Goal: Task Accomplishment & Management: Complete application form

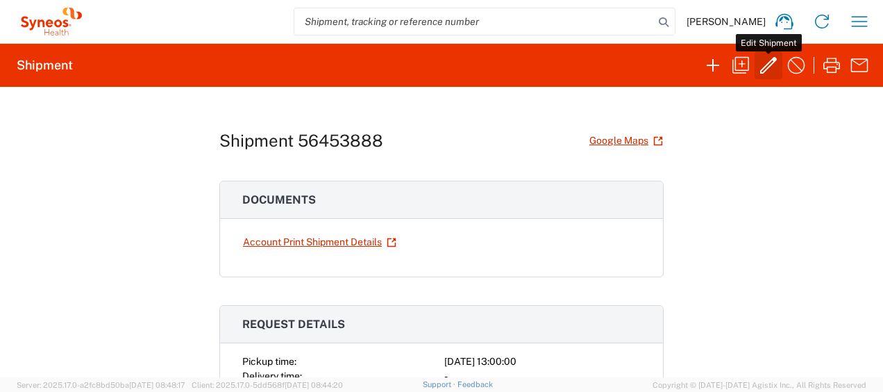
click at [770, 67] on icon "button" at bounding box center [768, 65] width 22 height 22
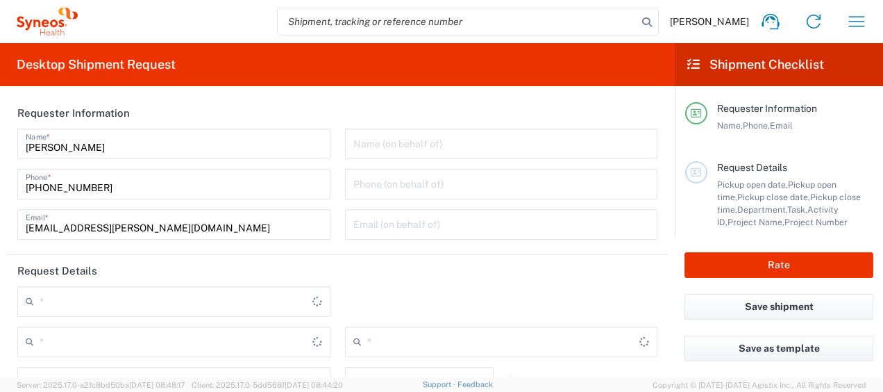
type input "3301"
type input "**6183 DEPARTMENTAL EXPENSE"
type input "6183"
type input "Distrito de Lisboa"
type input "Portugal"
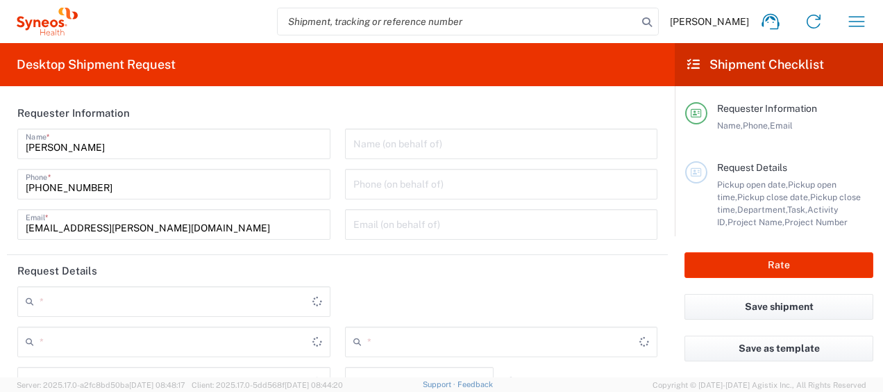
type input "Residential/Home"
type input "Medium Box"
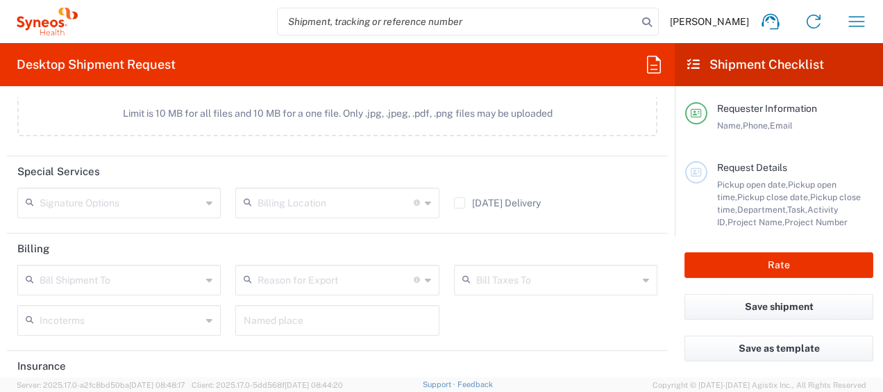
scroll to position [1893, 0]
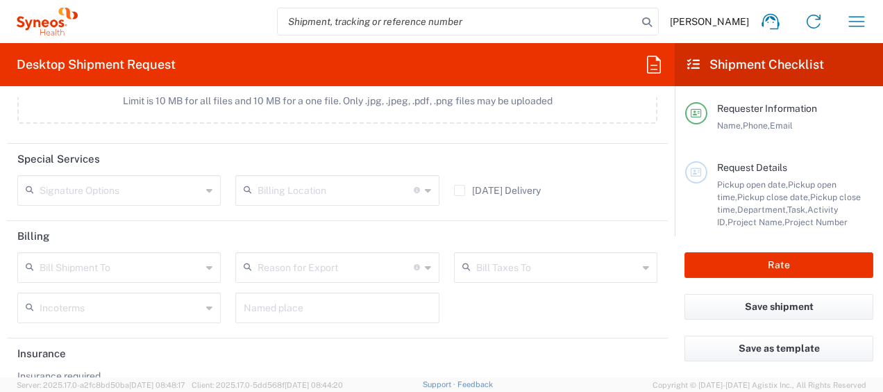
click at [212, 263] on div "Bill Shipment To" at bounding box center [118, 267] width 203 height 31
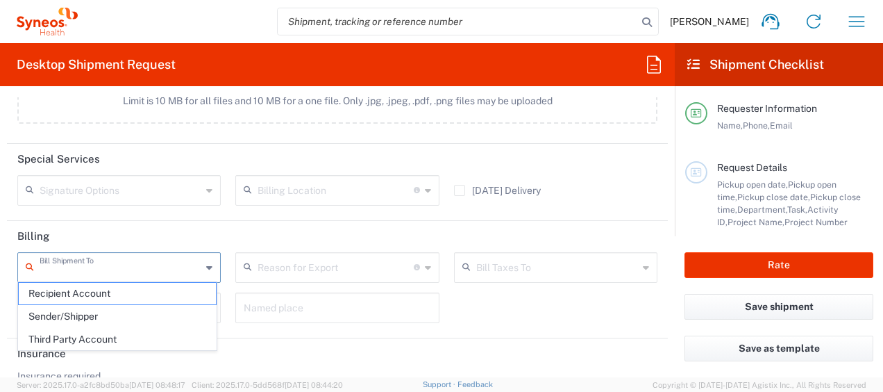
click at [250, 349] on header "Insurance" at bounding box center [337, 353] width 661 height 31
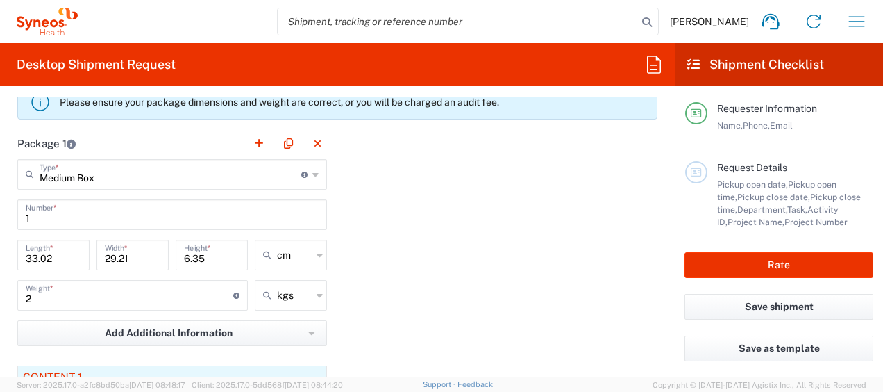
scroll to position [1353, 0]
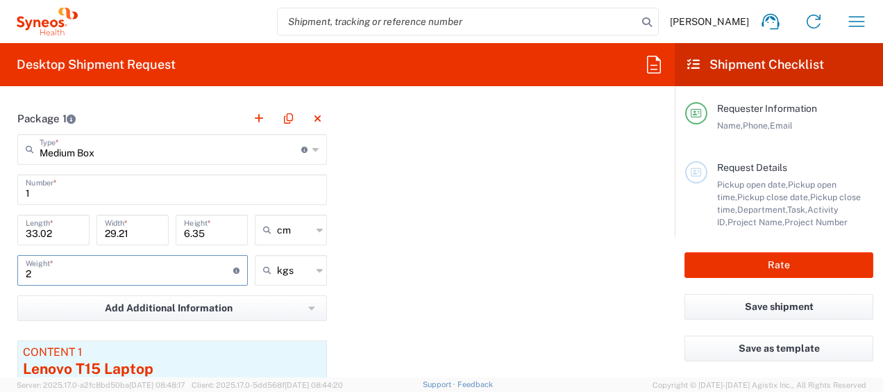
click at [94, 269] on input "2" at bounding box center [130, 269] width 208 height 24
click at [32, 271] on input "25" at bounding box center [130, 269] width 208 height 24
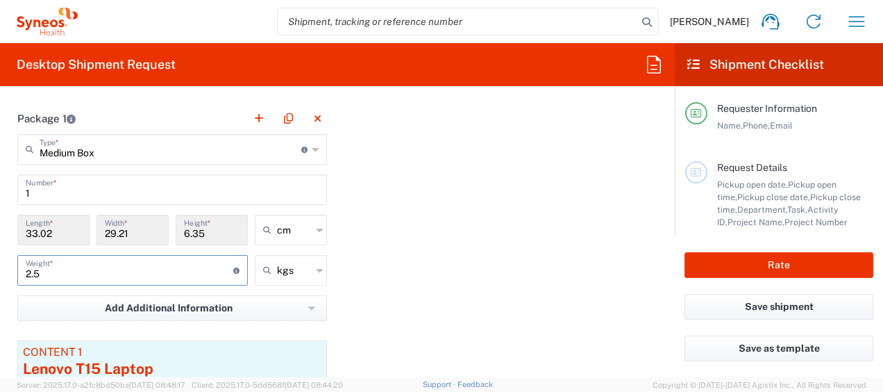
type input "2.5"
click at [484, 226] on div "Package 1 Medium Box Type * Material used to package goods Medium Box Envelope …" at bounding box center [337, 296] width 661 height 387
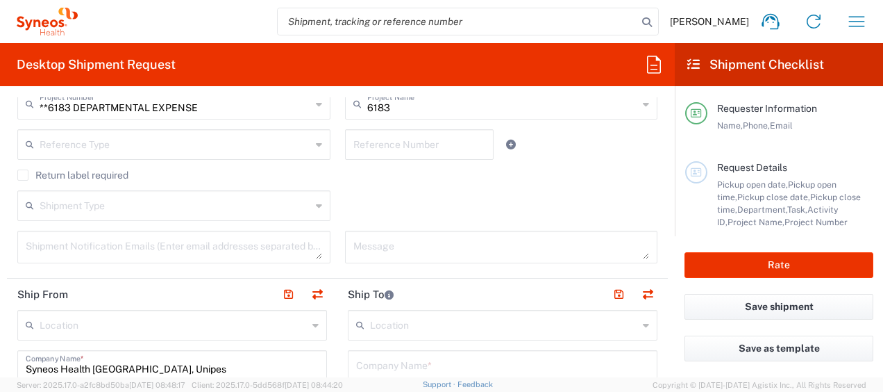
scroll to position [424, 0]
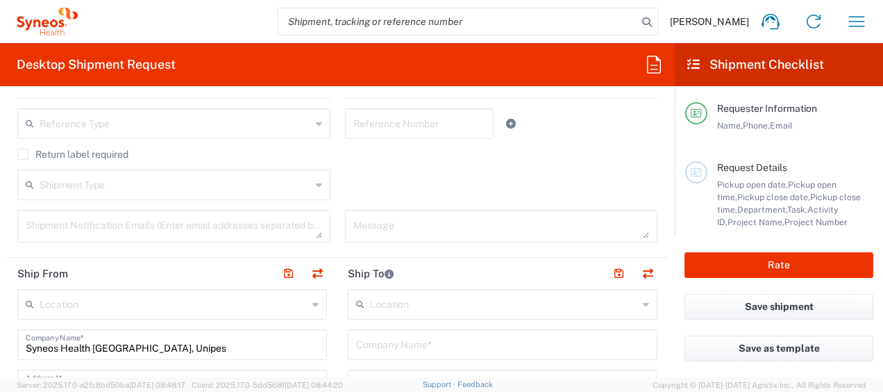
click at [318, 185] on div "Shipment Type" at bounding box center [173, 184] width 313 height 31
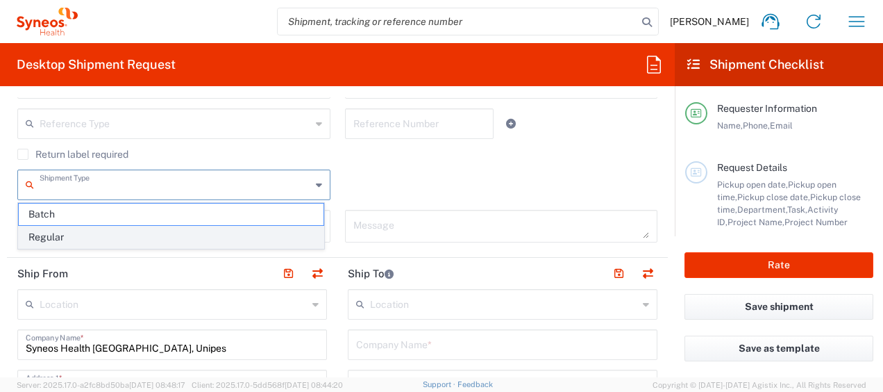
click at [283, 237] on span "Regular" at bounding box center [171, 237] width 305 height 22
type input "Regular"
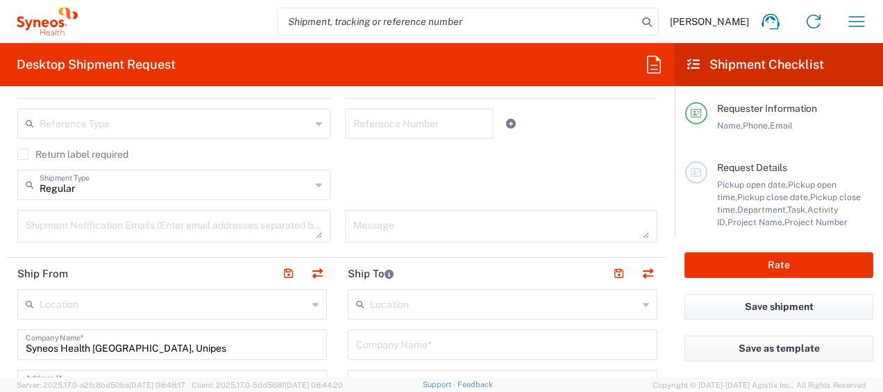
click at [638, 233] on textarea at bounding box center [501, 226] width 296 height 24
click at [591, 224] on textarea at bounding box center [501, 226] width 296 height 24
click at [290, 225] on textarea at bounding box center [174, 226] width 296 height 24
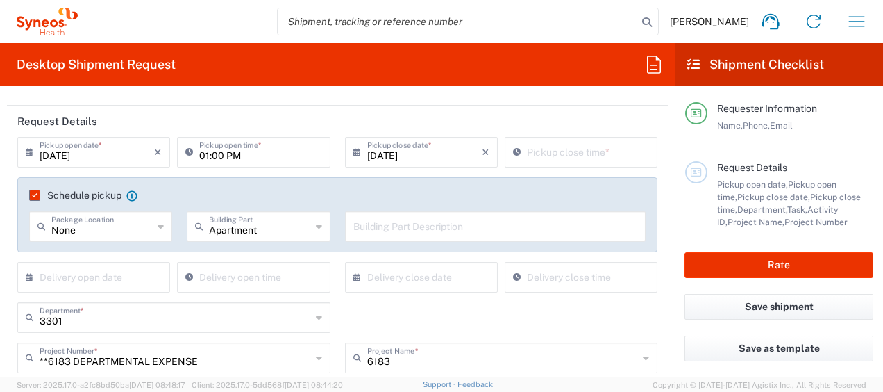
scroll to position [166, 0]
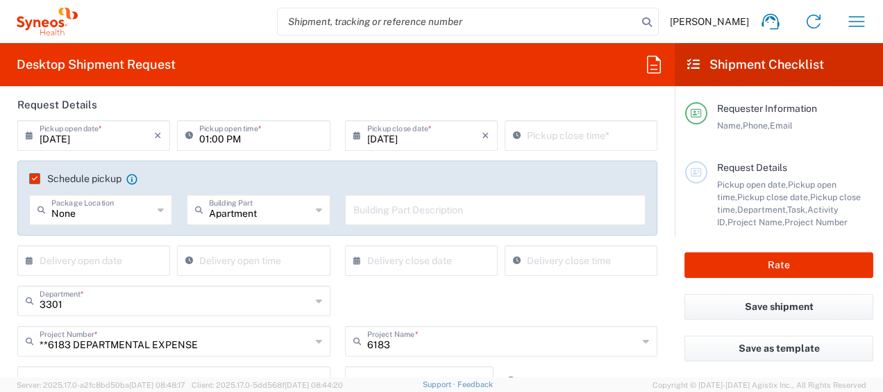
click at [151, 207] on div "None Package Location" at bounding box center [100, 209] width 143 height 31
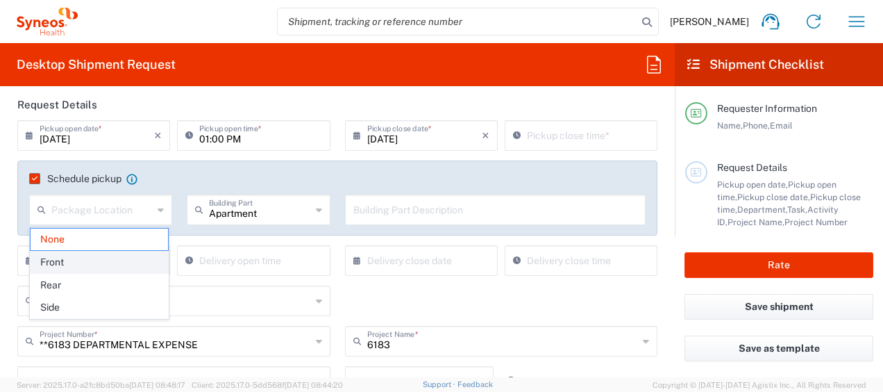
click at [153, 257] on span "Front" at bounding box center [100, 262] width 138 height 22
type input "Front"
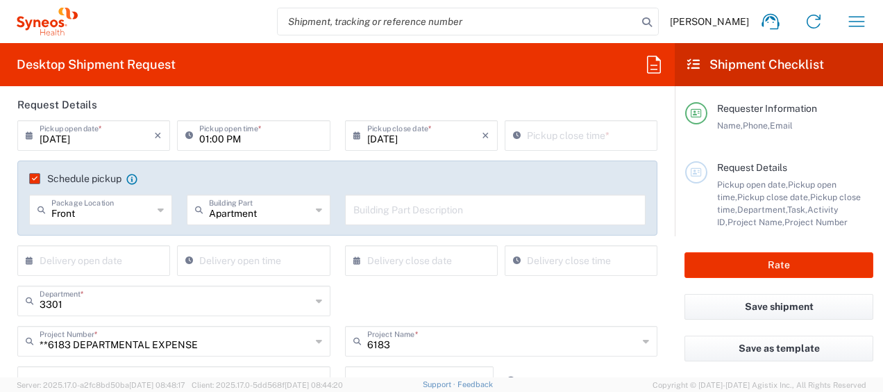
click at [316, 203] on icon at bounding box center [319, 210] width 6 height 22
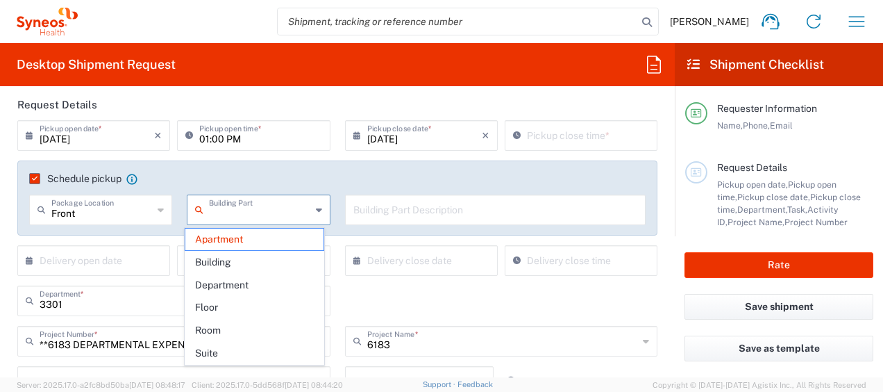
click at [316, 203] on icon at bounding box center [319, 210] width 6 height 22
click at [278, 246] on span "Apartment" at bounding box center [254, 239] width 138 height 22
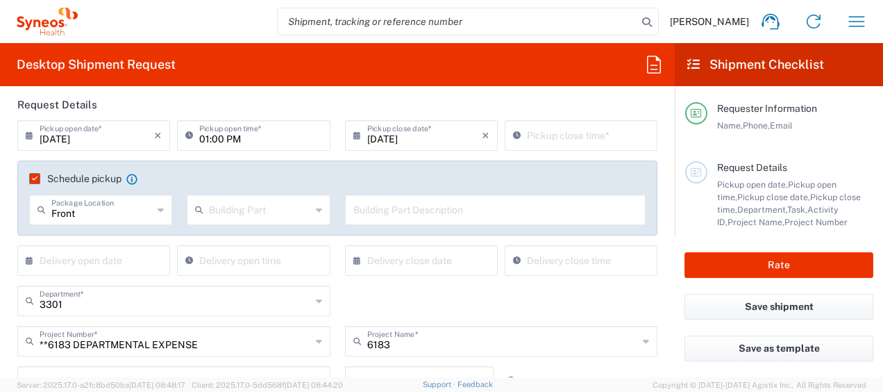
click at [316, 214] on icon at bounding box center [319, 210] width 6 height 22
click at [244, 239] on span "Apartment" at bounding box center [254, 239] width 138 height 22
type input "Apartment"
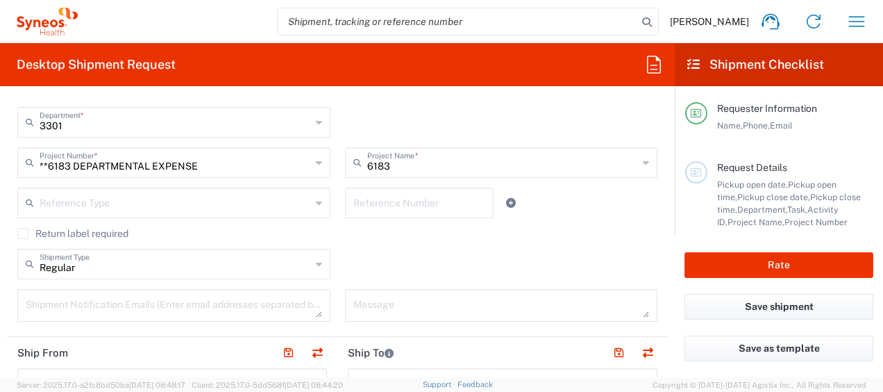
scroll to position [349, 0]
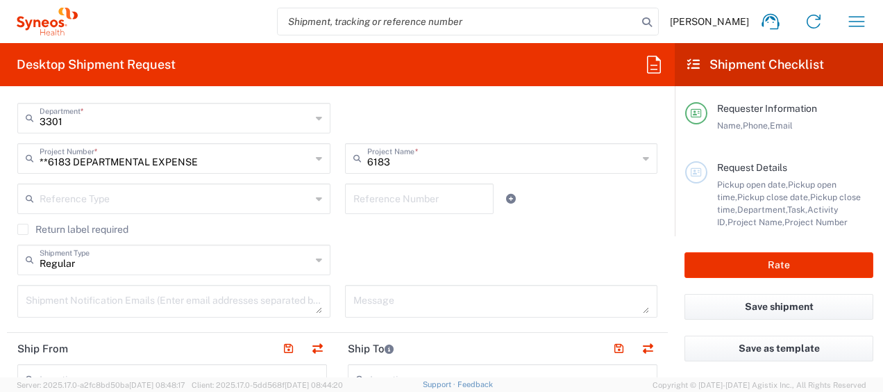
click at [317, 202] on div "Reference Type" at bounding box center [173, 198] width 313 height 31
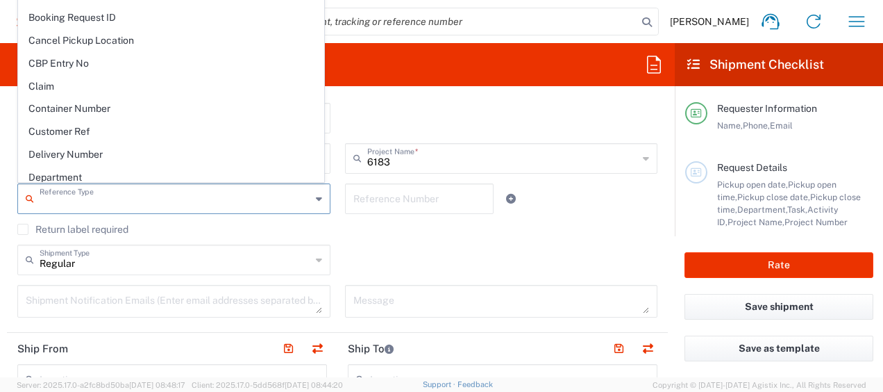
scroll to position [153, 0]
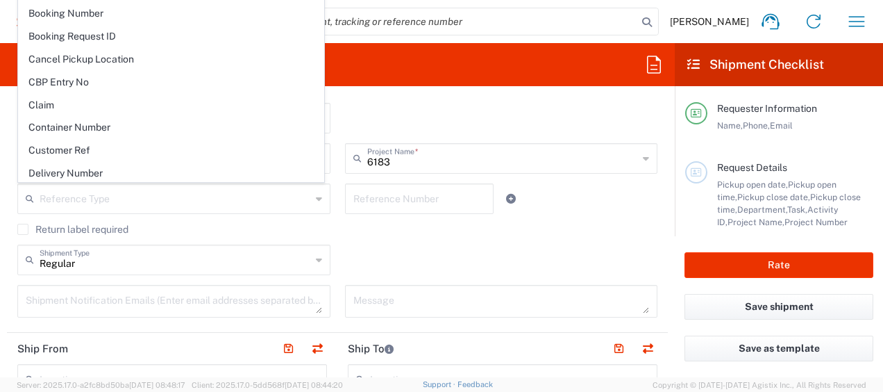
click at [414, 253] on div "Regular Shipment Type Batch Regular" at bounding box center [337, 264] width 655 height 40
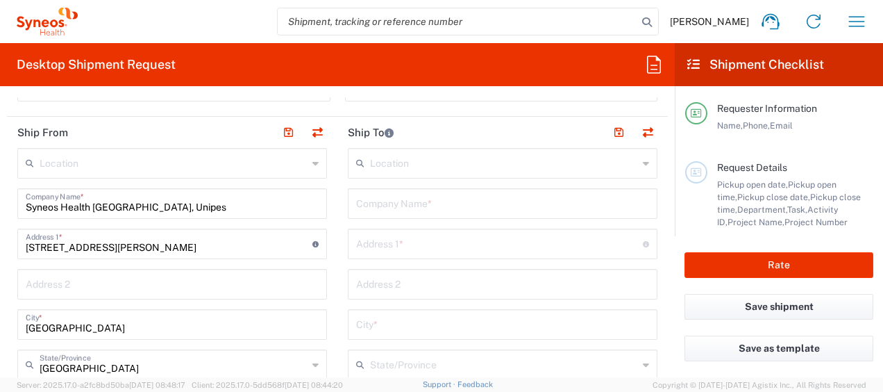
scroll to position [577, 0]
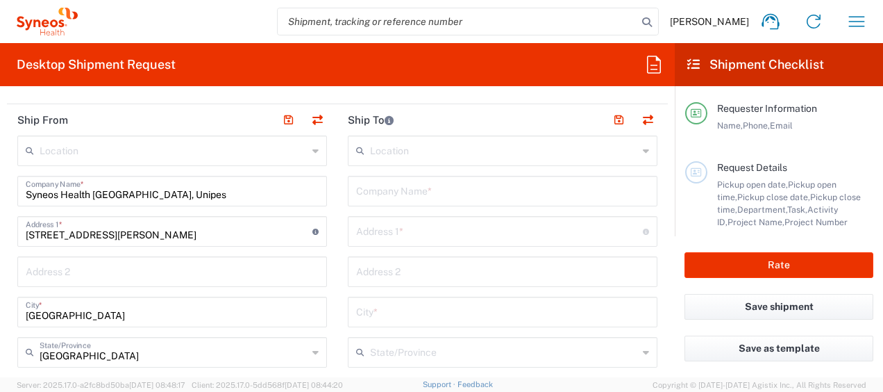
click at [639, 151] on div "Location" at bounding box center [503, 150] width 310 height 31
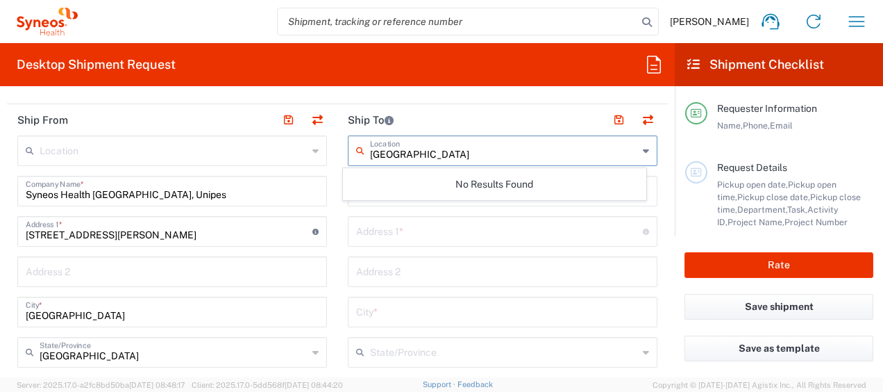
click at [378, 155] on input "madrid" at bounding box center [504, 149] width 268 height 24
drag, startPoint x: 429, startPoint y: 156, endPoint x: 354, endPoint y: 153, distance: 75.0
click at [354, 153] on div "Madrid Location" at bounding box center [503, 150] width 310 height 31
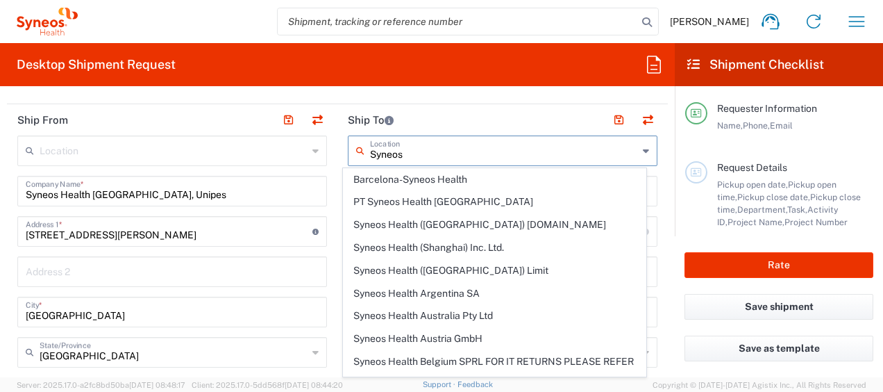
type input "Syneos"
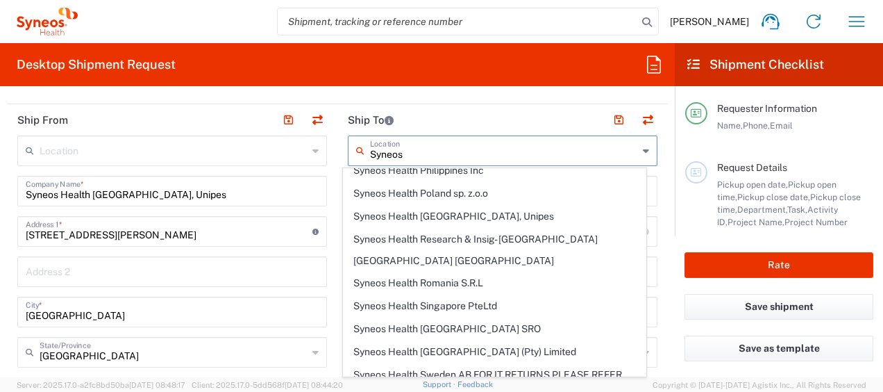
scroll to position [1838, 0]
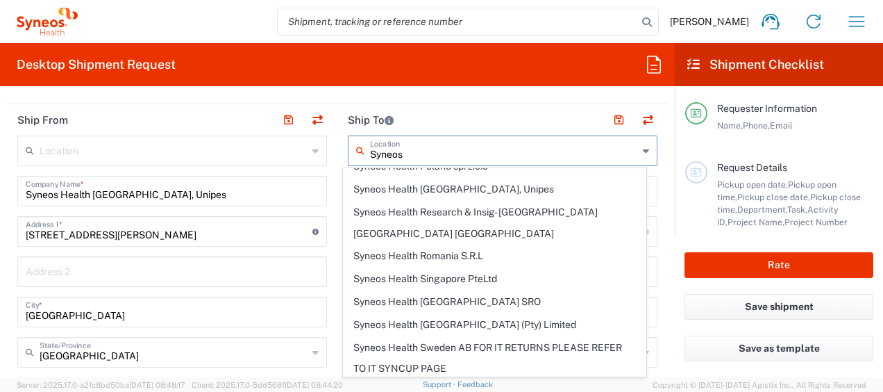
click at [471, 157] on input "Syneos" at bounding box center [504, 149] width 268 height 24
drag, startPoint x: 471, startPoint y: 157, endPoint x: 435, endPoint y: 156, distance: 36.1
click at [435, 156] on input "Syneos" at bounding box center [504, 149] width 268 height 24
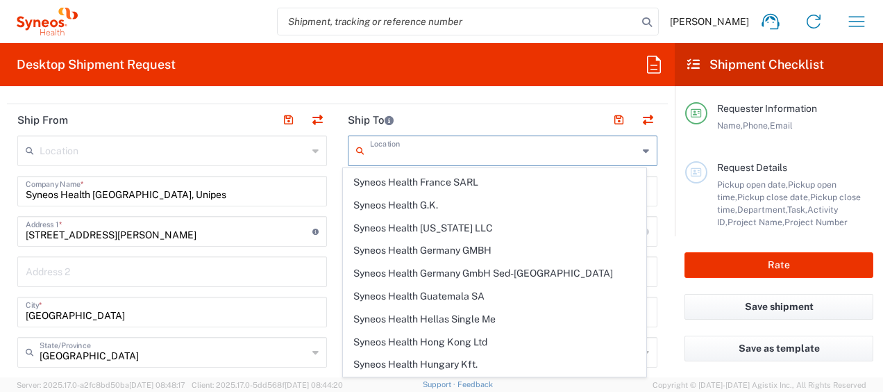
click at [435, 156] on input "text" at bounding box center [504, 149] width 268 height 24
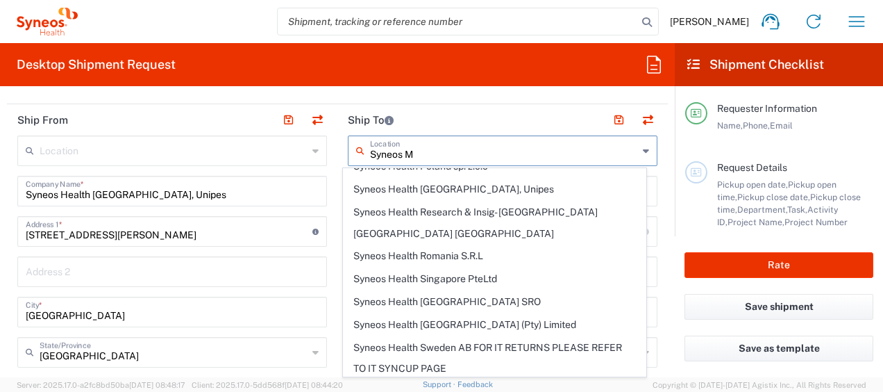
scroll to position [0, 0]
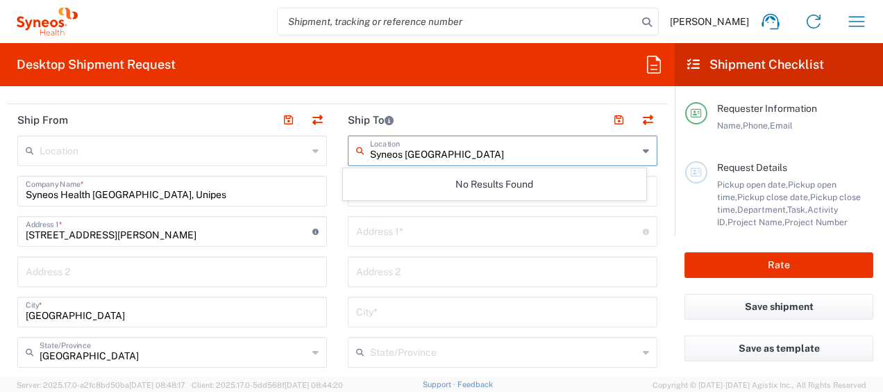
click at [403, 151] on input "Syneos Spain" at bounding box center [504, 149] width 268 height 24
drag, startPoint x: 403, startPoint y: 151, endPoint x: 358, endPoint y: 154, distance: 45.2
click at [358, 154] on div "Syneos Spain Location" at bounding box center [503, 150] width 310 height 31
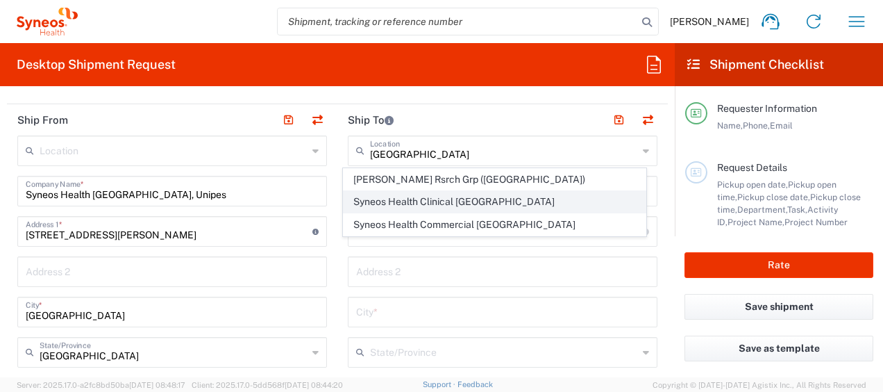
click at [514, 204] on span "Syneos Health Clinical Spain" at bounding box center [494, 202] width 301 height 22
type input "Syneos Health Clinical Spain"
type input "Calle Hernani 59"
type input "Planta 3"
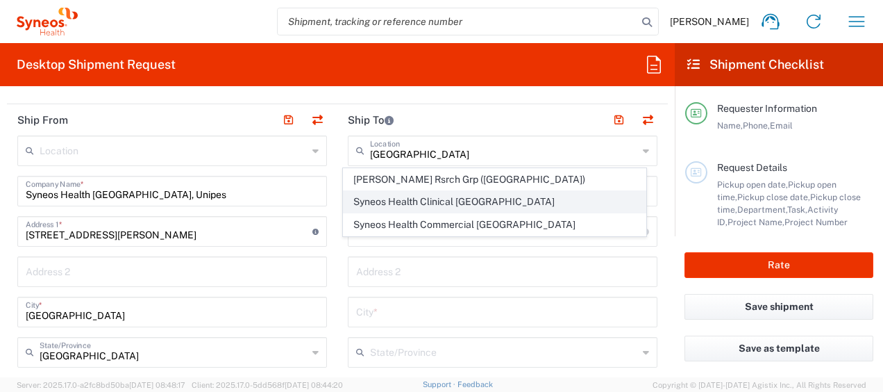
type input "Madrid"
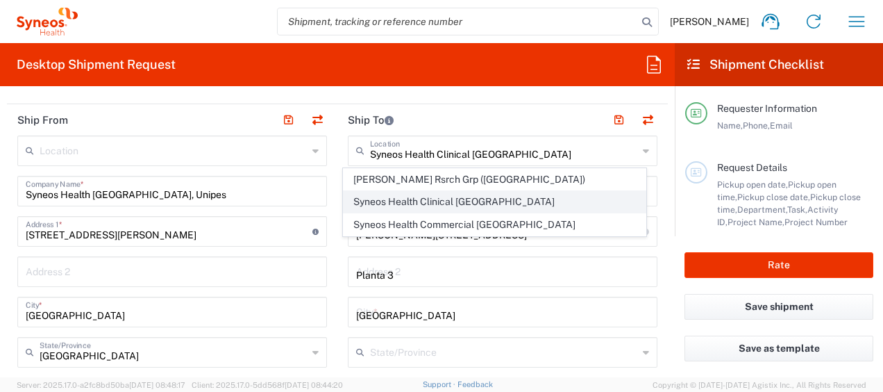
type input "Spain"
type input "28020"
type input "Sender/Shipper"
type input "Delivery Duty Paid"
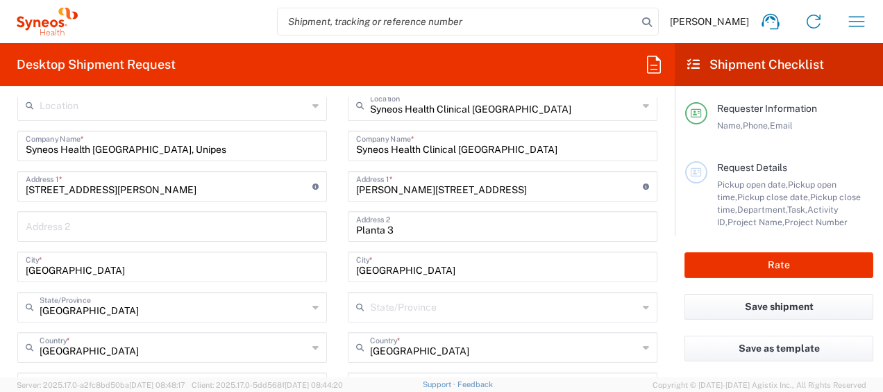
scroll to position [635, 0]
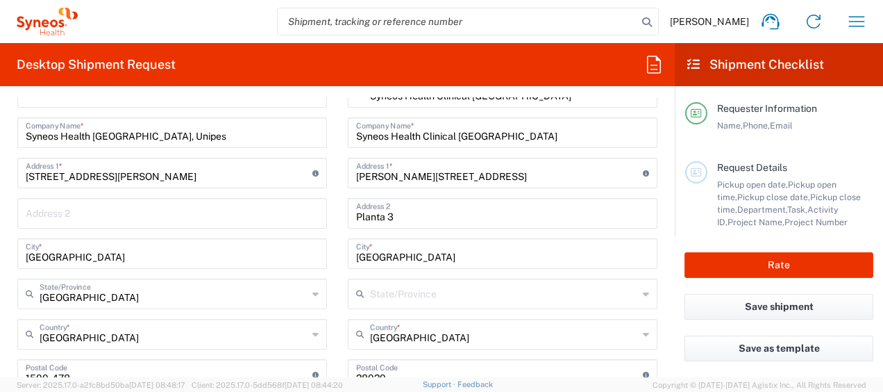
click at [643, 287] on icon at bounding box center [646, 294] width 6 height 22
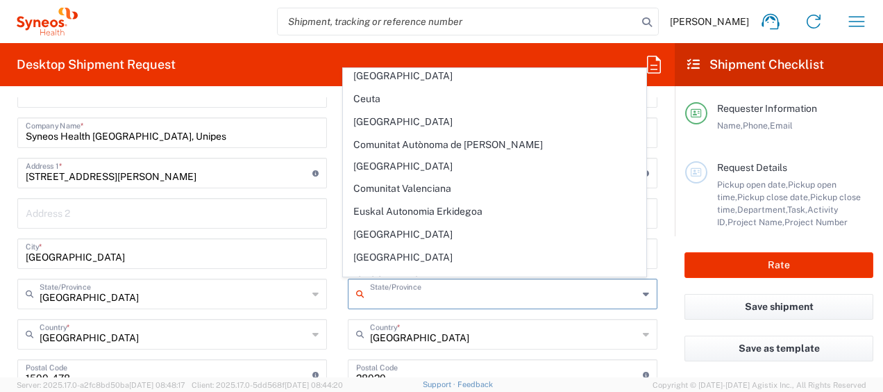
scroll to position [137, 0]
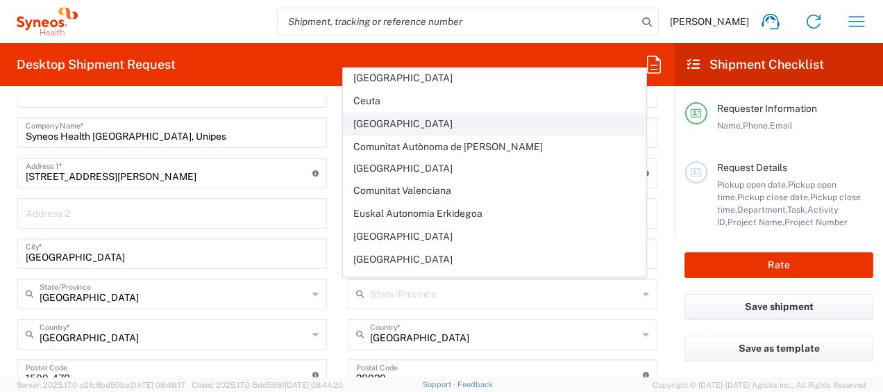
click at [497, 113] on span "Comunidad de Madrid" at bounding box center [494, 124] width 301 height 22
type input "Comunidad de Madrid"
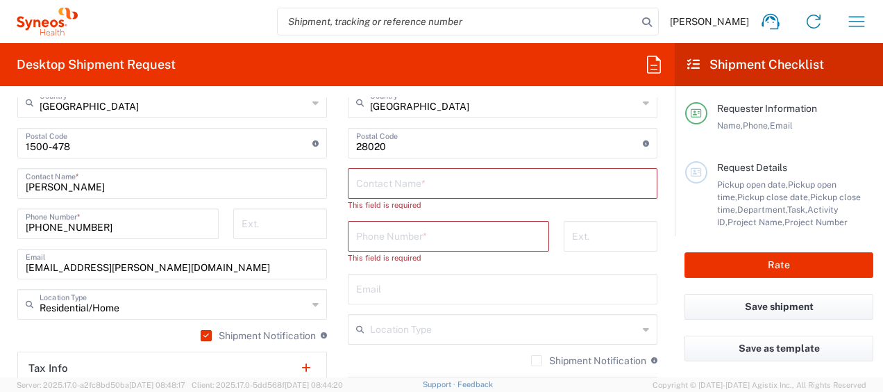
scroll to position [875, 0]
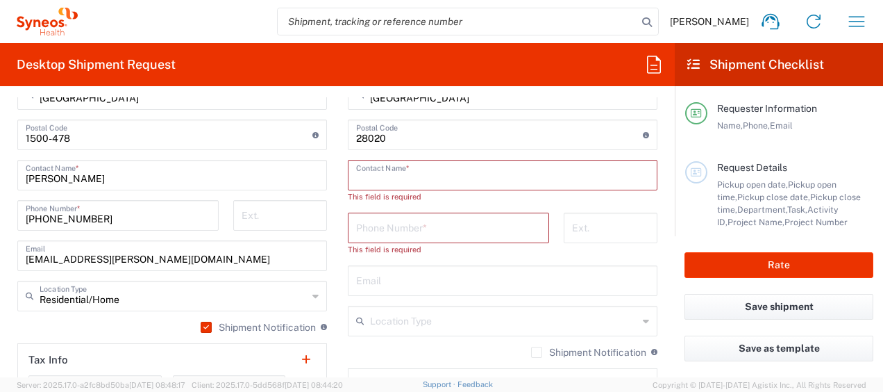
click at [412, 174] on input "text" at bounding box center [502, 174] width 293 height 24
paste input "Information Technology"
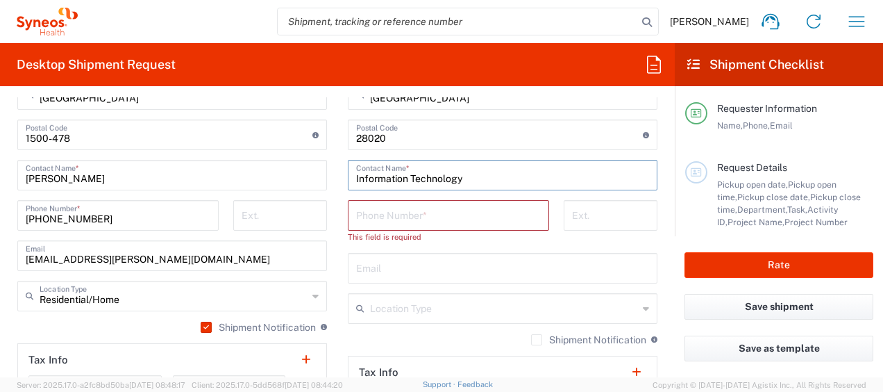
type input "Information Technology"
click at [416, 216] on input "tel" at bounding box center [448, 214] width 185 height 24
paste input "+34 91 630 74 94"
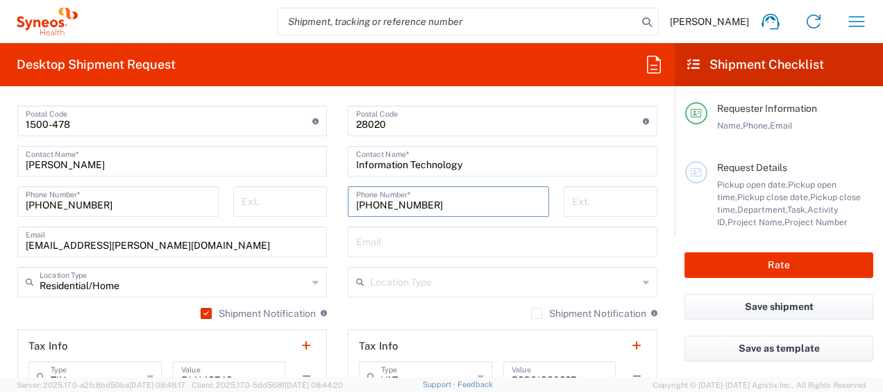
scroll to position [920, 0]
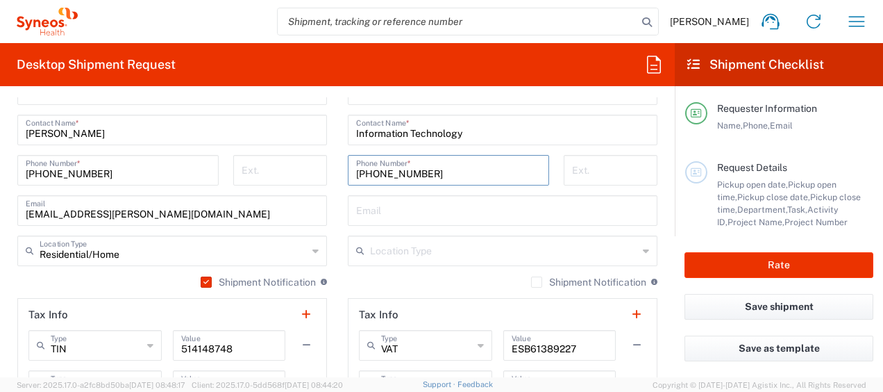
type input "+34 91 630 74 94"
click at [643, 249] on icon at bounding box center [646, 251] width 6 height 22
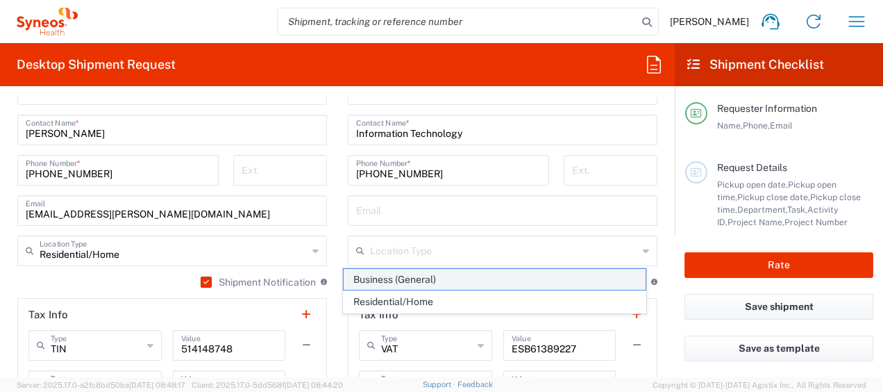
click at [593, 282] on span "Business (General)" at bounding box center [494, 280] width 301 height 22
type input "Business (General)"
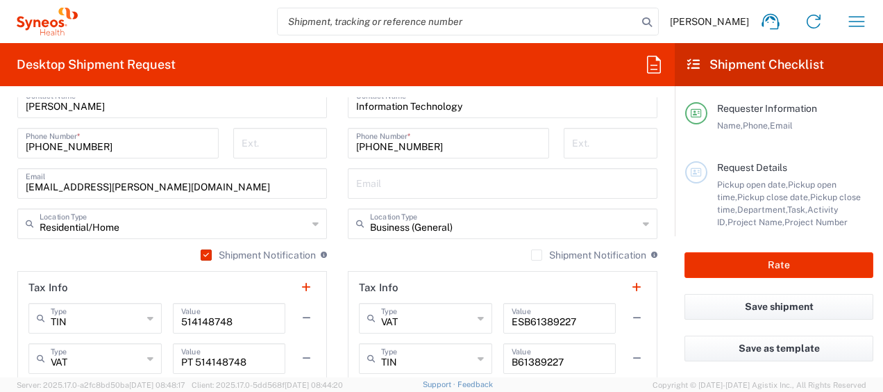
scroll to position [942, 0]
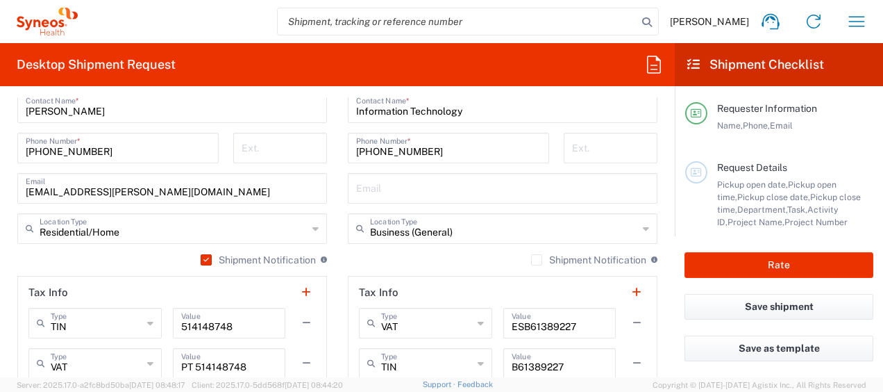
click at [531, 257] on label "Shipment Notification" at bounding box center [588, 259] width 115 height 11
click at [537, 260] on input "Shipment Notification" at bounding box center [537, 260] width 0 height 0
click at [531, 258] on label "Shipment Notification" at bounding box center [588, 259] width 115 height 11
click at [534, 260] on input "Shipment Notification" at bounding box center [534, 260] width 0 height 0
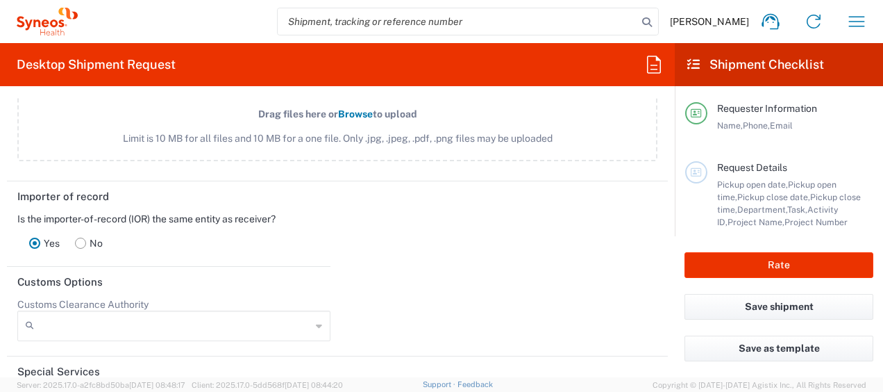
scroll to position [1860, 0]
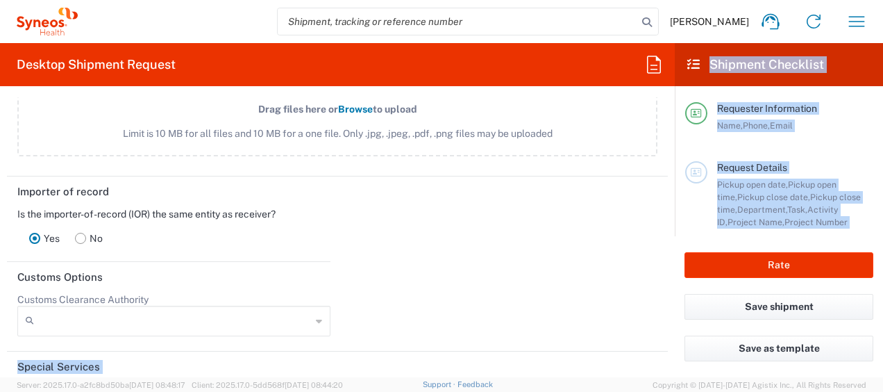
click at [673, 318] on div "Desktop Shipment Request Requester Information Catarina Lopes Name * +351 966 1…" at bounding box center [441, 210] width 883 height 334
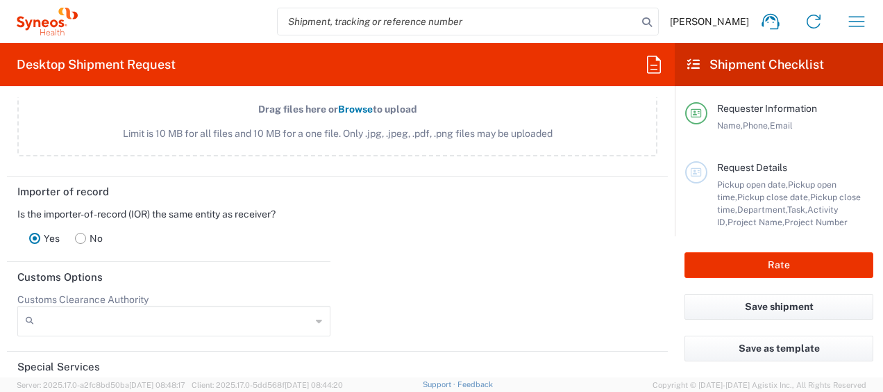
drag, startPoint x: 673, startPoint y: 318, endPoint x: 592, endPoint y: 260, distance: 99.6
click at [592, 262] on header "Customs Options" at bounding box center [337, 277] width 661 height 31
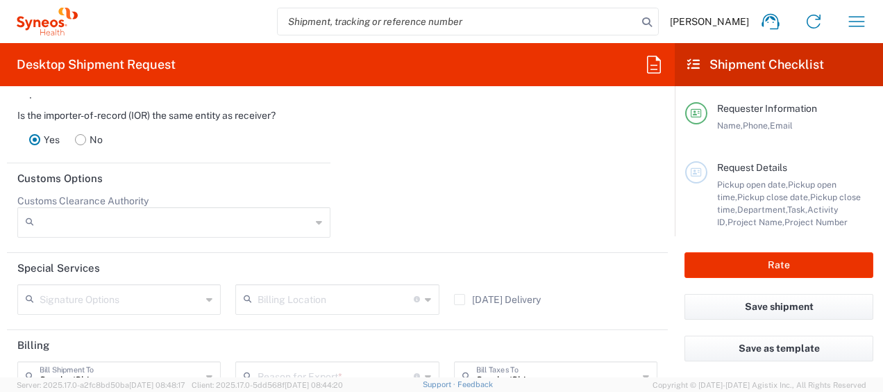
scroll to position [1981, 0]
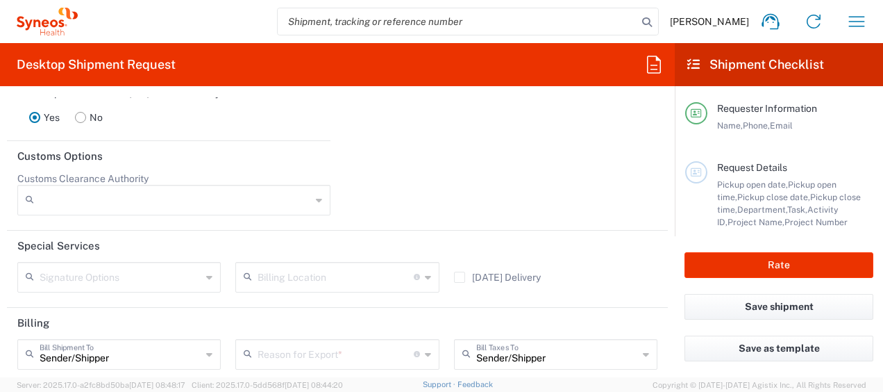
click at [317, 206] on icon at bounding box center [319, 200] width 6 height 22
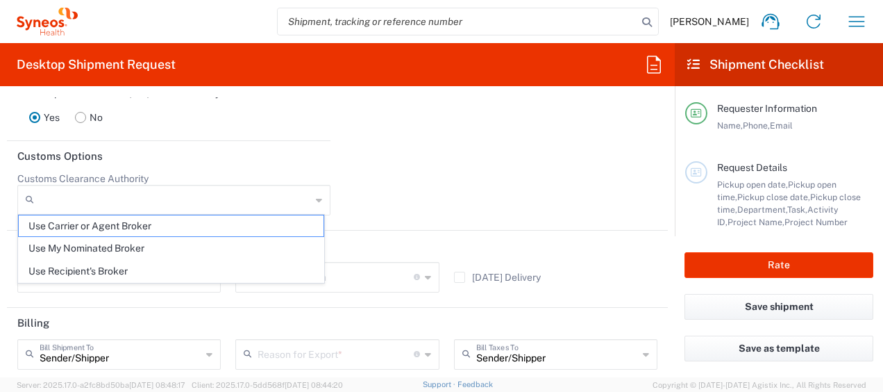
click at [369, 193] on div at bounding box center [501, 198] width 328 height 53
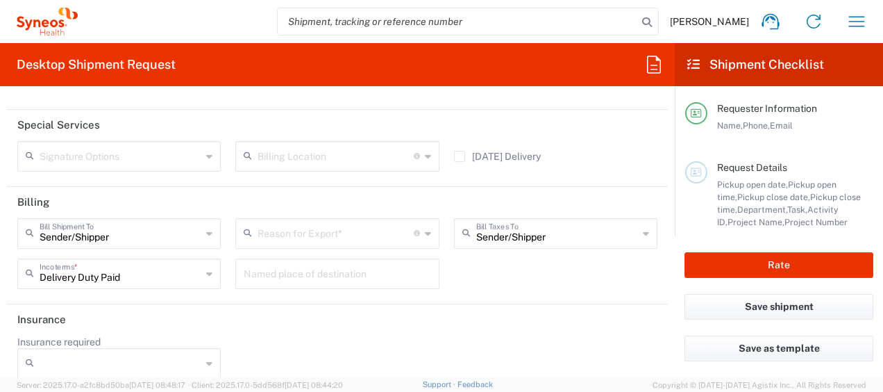
scroll to position [2113, 0]
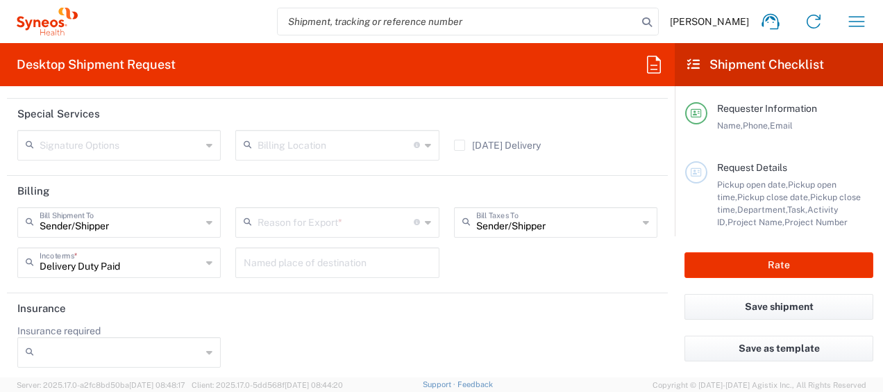
click at [425, 221] on icon at bounding box center [428, 222] width 6 height 22
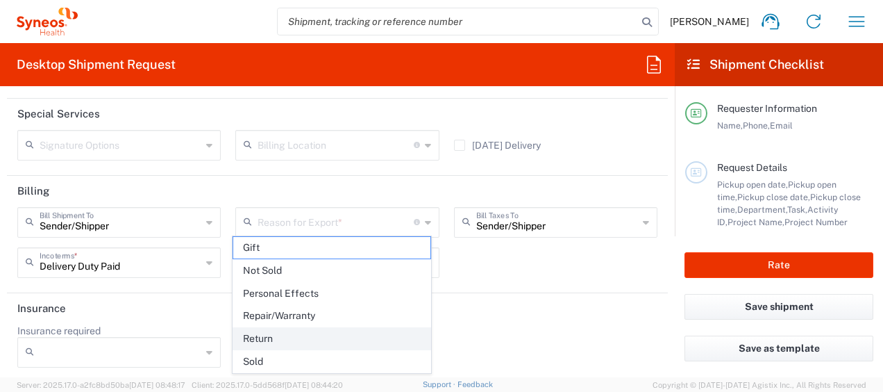
click at [403, 331] on span "Return" at bounding box center [331, 339] width 197 height 22
type input "Return"
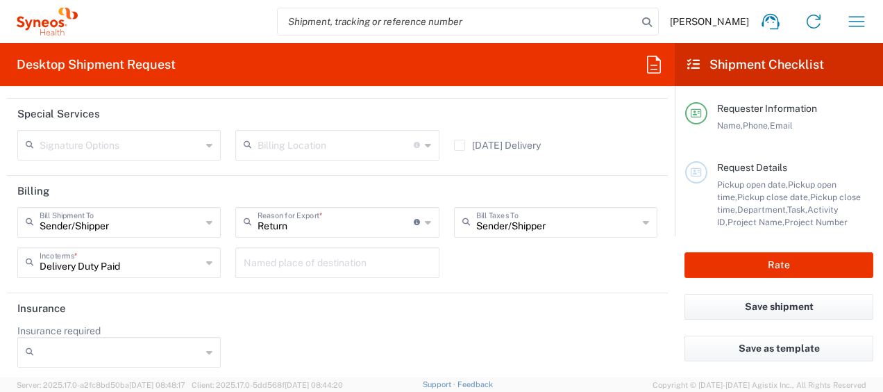
click at [206, 350] on icon at bounding box center [209, 352] width 6 height 22
click at [267, 334] on div "Insurance required No Yes" at bounding box center [337, 350] width 655 height 53
click at [212, 345] on div at bounding box center [118, 352] width 203 height 31
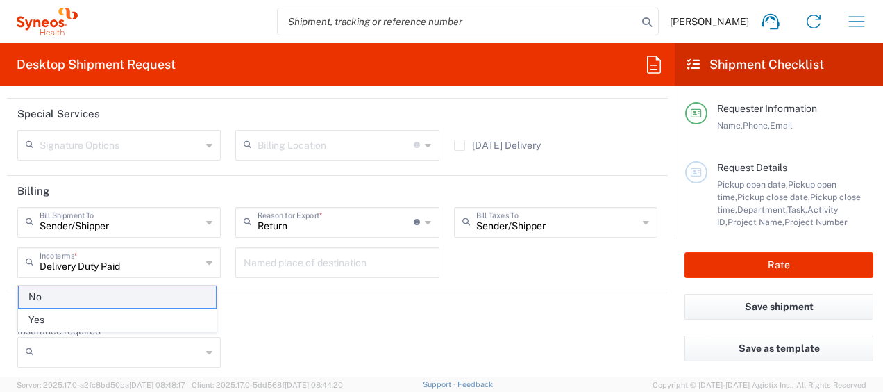
click at [179, 296] on span "No" at bounding box center [117, 297] width 197 height 22
type input "No"
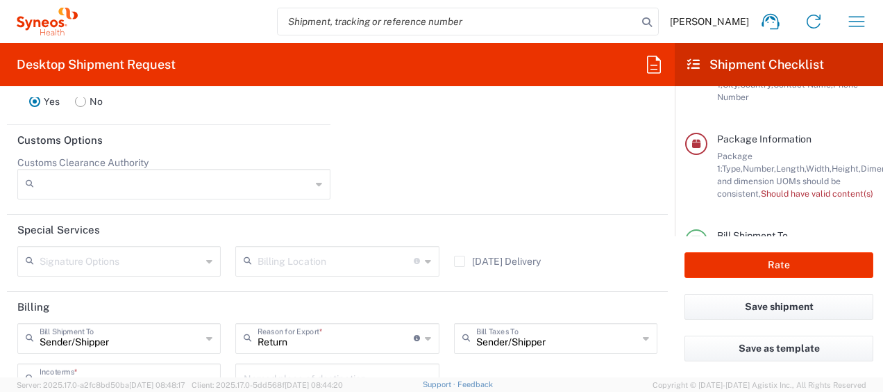
scroll to position [285, 0]
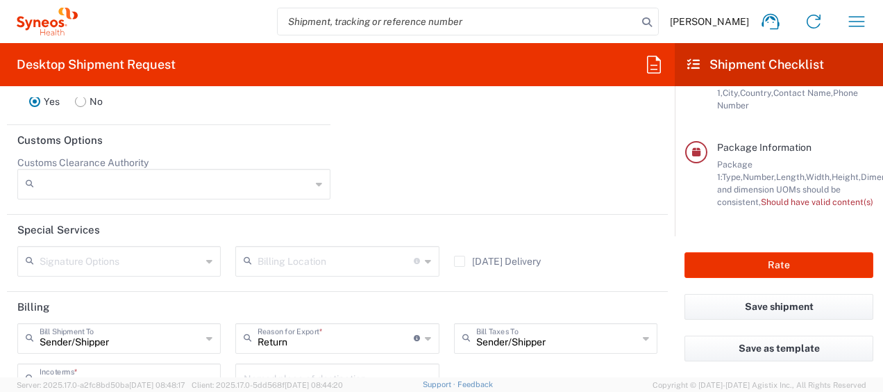
click at [801, 195] on div "Package 1: Type, Number, Length, Width, Height, Dimension, Weight, Weight and d…" at bounding box center [795, 183] width 156 height 50
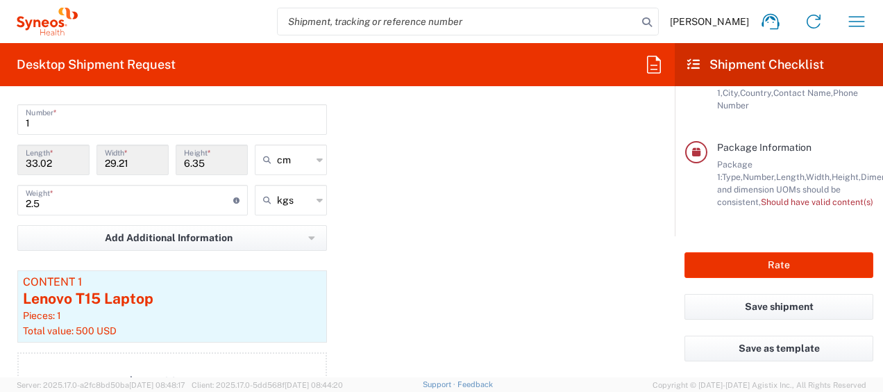
scroll to position [1387, 0]
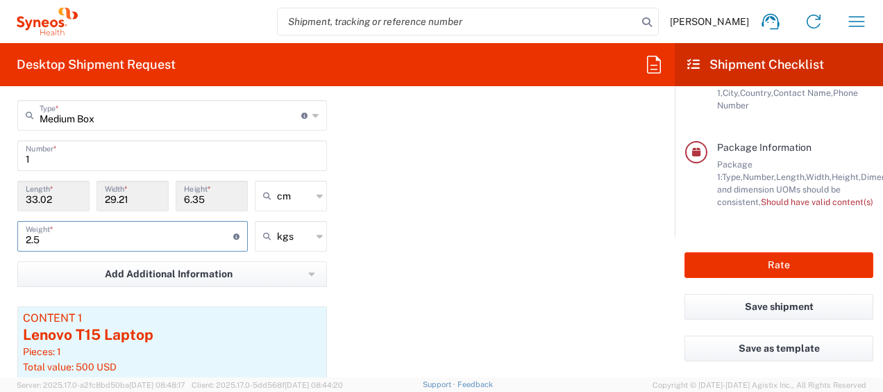
click at [112, 237] on input "2.5" at bounding box center [130, 235] width 208 height 24
type input "2"
click at [358, 220] on div "Package 1 Medium Box Type * Material used to package goods Medium Box Envelope …" at bounding box center [337, 262] width 661 height 387
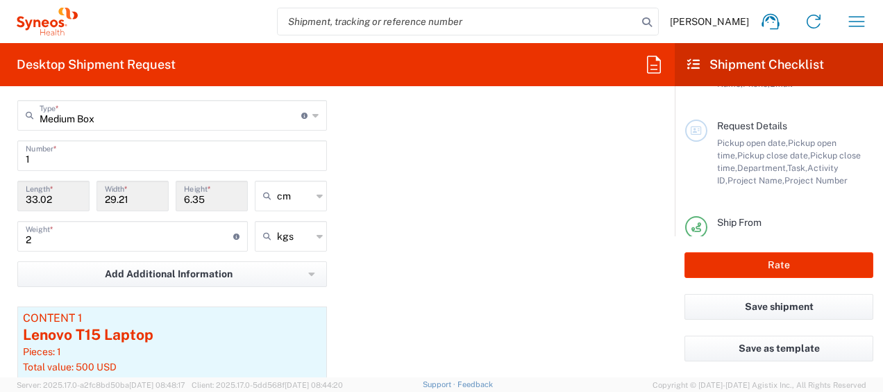
scroll to position [40, 0]
click at [775, 150] on div "Pickup open date, Pickup open time, Pickup close date, Pickup close time, Depar…" at bounding box center [795, 164] width 156 height 50
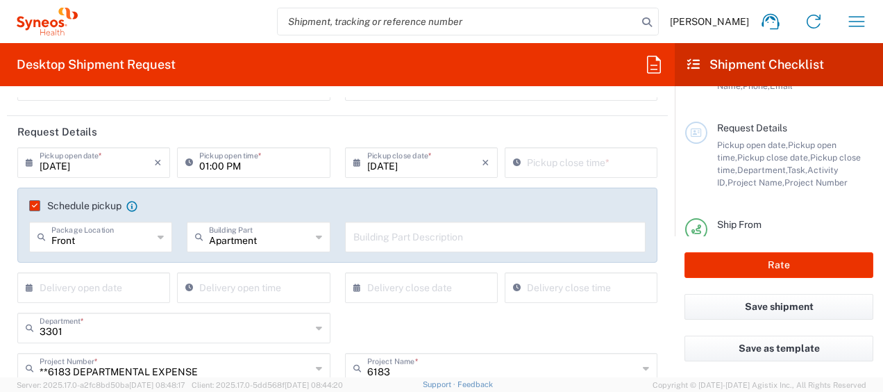
scroll to position [129, 0]
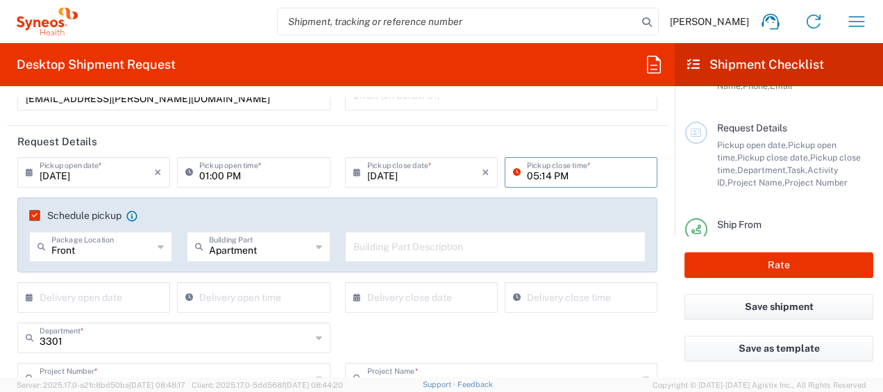
click at [548, 176] on input "05:14 PM" at bounding box center [588, 171] width 122 height 24
click at [624, 175] on input "05:14 PM" at bounding box center [588, 171] width 122 height 24
click at [541, 172] on input "05:14 PM" at bounding box center [588, 171] width 122 height 24
click at [513, 168] on icon at bounding box center [520, 172] width 14 height 22
click at [544, 175] on input "05:14 PM" at bounding box center [588, 171] width 122 height 24
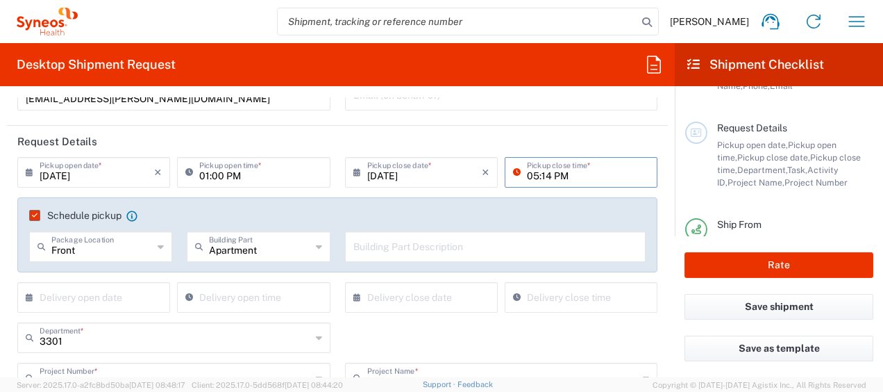
click at [544, 175] on input "05:14 PM" at bounding box center [588, 171] width 122 height 24
type input "05:00 PM"
click at [578, 132] on header "Request Details" at bounding box center [337, 141] width 661 height 31
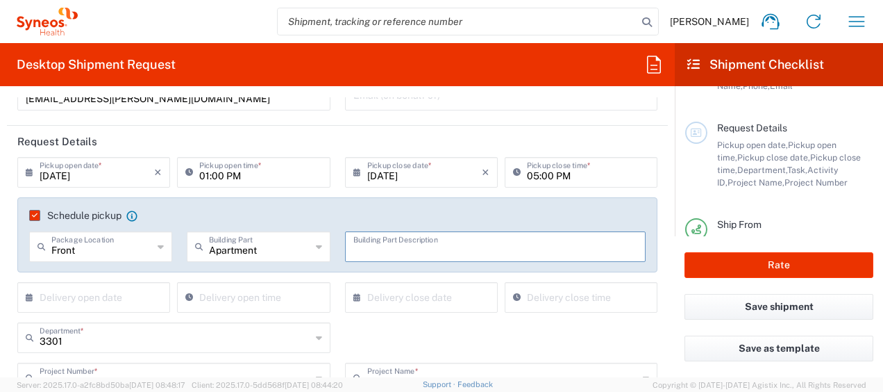
click at [539, 240] on input "text" at bounding box center [495, 245] width 285 height 24
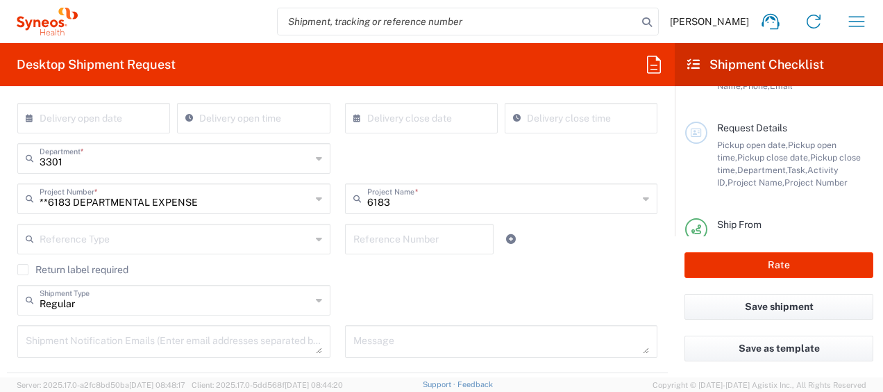
scroll to position [49, 0]
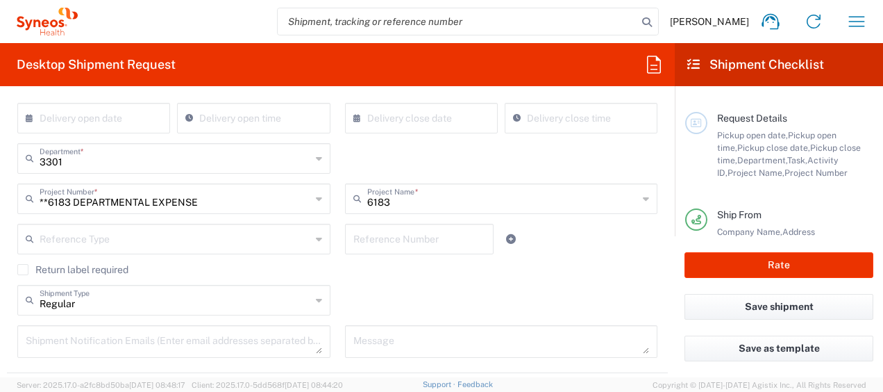
click at [316, 236] on icon at bounding box center [319, 239] width 6 height 22
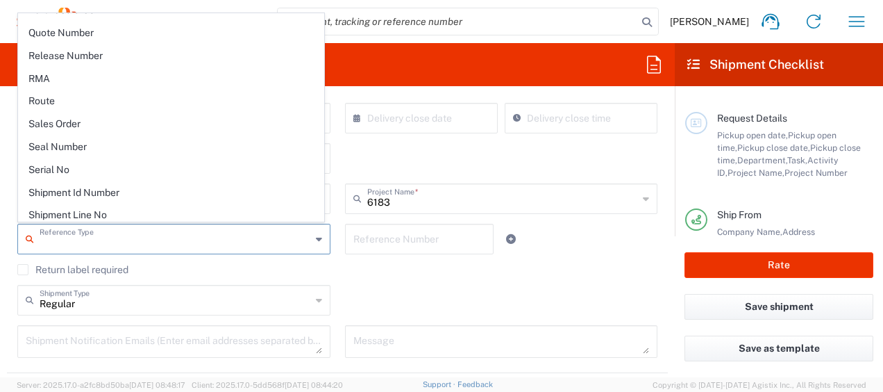
scroll to position [1050, 0]
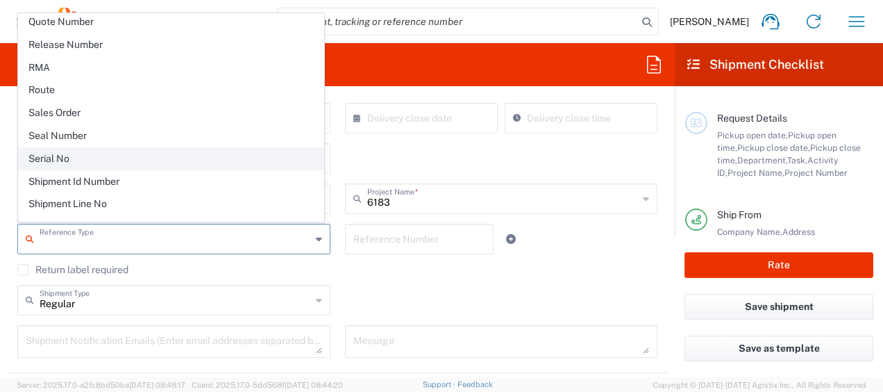
click at [206, 148] on span "Serial No" at bounding box center [171, 159] width 305 height 22
type input "Serial No"
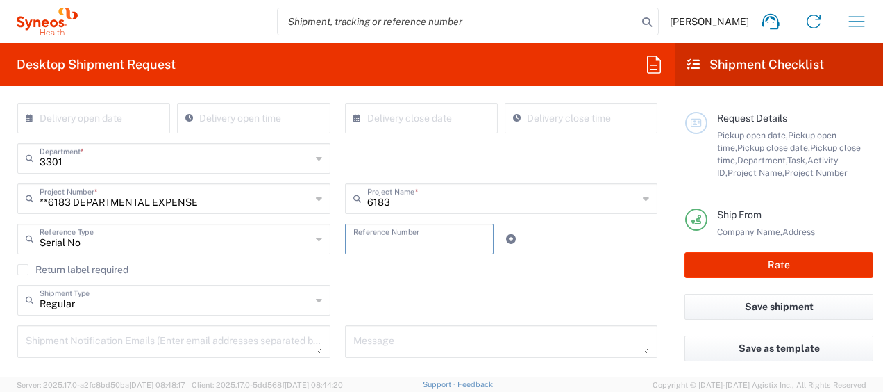
click at [383, 238] on input "text" at bounding box center [419, 238] width 133 height 24
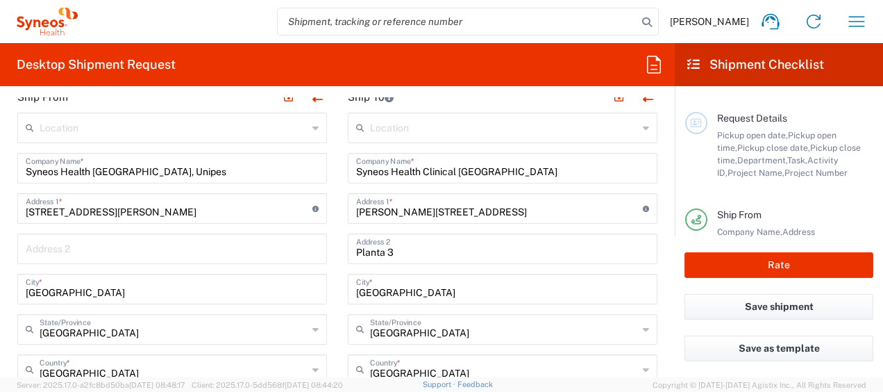
scroll to position [586, 0]
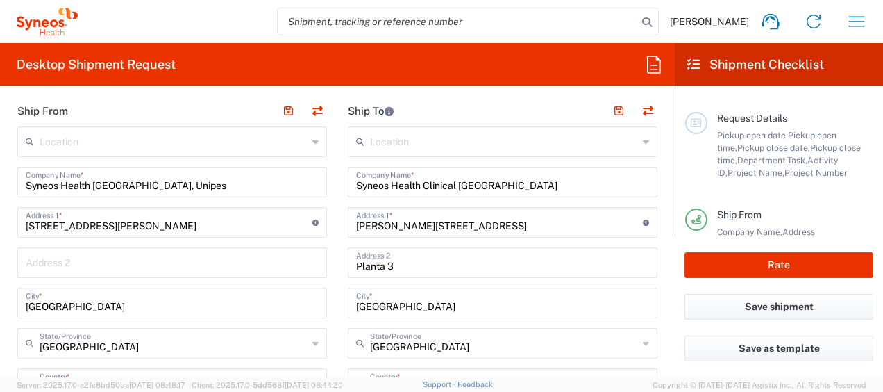
type input "PF2SED9C"
drag, startPoint x: 242, startPoint y: 224, endPoint x: 189, endPoint y: 222, distance: 52.8
click at [189, 222] on input "Rua Padre Francisco Álvares, nº 22, 3º andar ‘D’" at bounding box center [169, 221] width 287 height 24
type input "Rua Padre Francisco Álvares, nº 22,"
click at [89, 260] on input "text" at bounding box center [172, 261] width 293 height 24
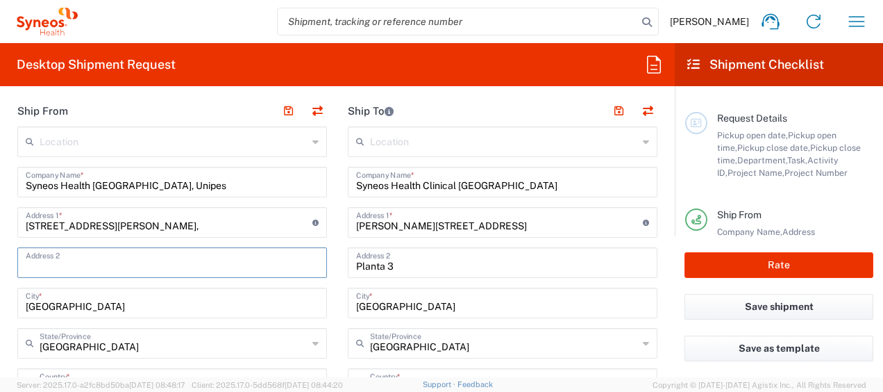
paste input "3º andar ‘D’"
type input "3º andar ‘D’"
click at [196, 224] on input "Rua Padre Francisco Álvares, nº 22," at bounding box center [169, 221] width 287 height 24
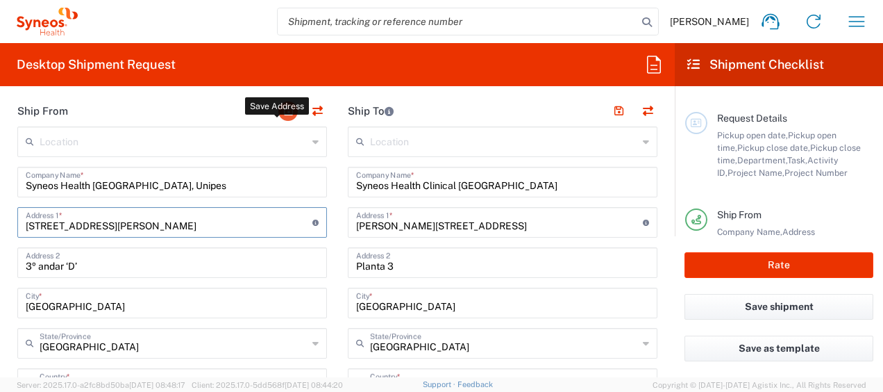
type input "Rua Padre Francisco Álvares 22"
click at [283, 108] on button "button" at bounding box center [287, 110] width 19 height 19
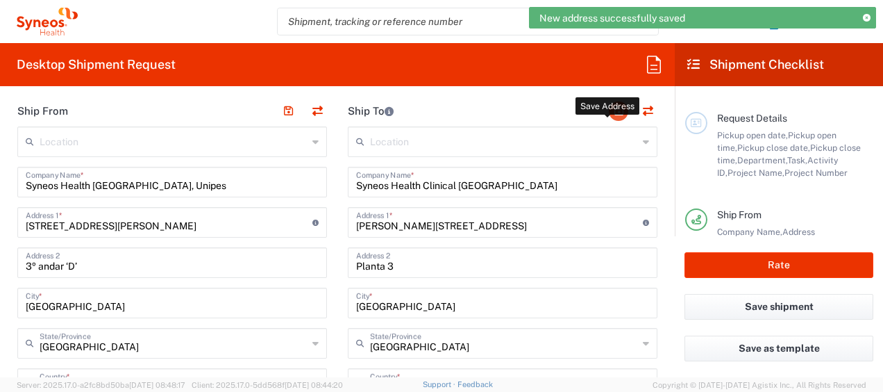
click at [609, 108] on button "button" at bounding box center [618, 110] width 19 height 19
click at [551, 109] on header "Ship To" at bounding box center [502, 110] width 330 height 31
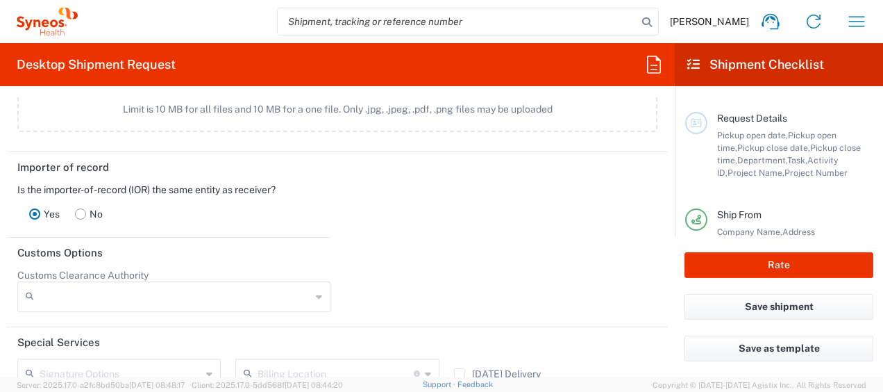
scroll to position [1920, 0]
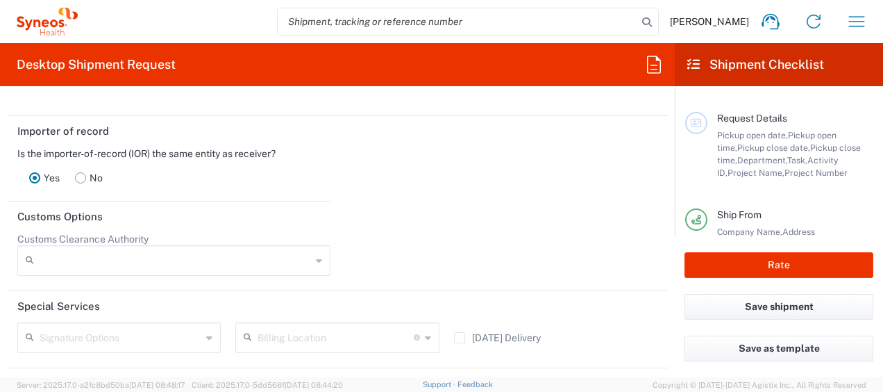
click at [318, 251] on div at bounding box center [173, 260] width 313 height 31
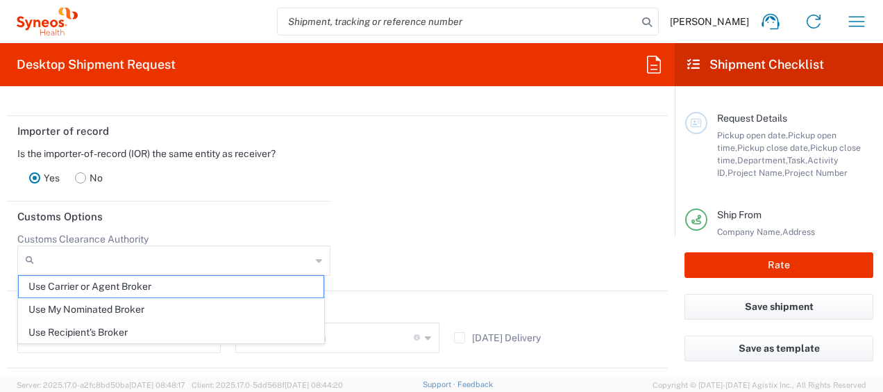
click at [465, 308] on header "Special Services" at bounding box center [337, 306] width 661 height 31
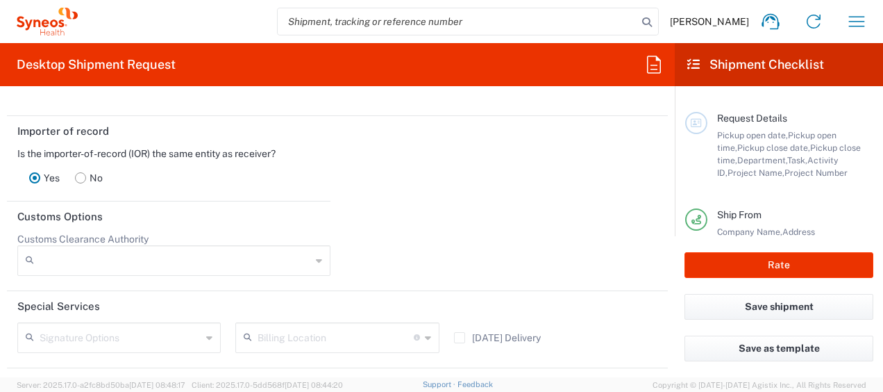
click at [316, 260] on icon at bounding box center [319, 260] width 6 height 22
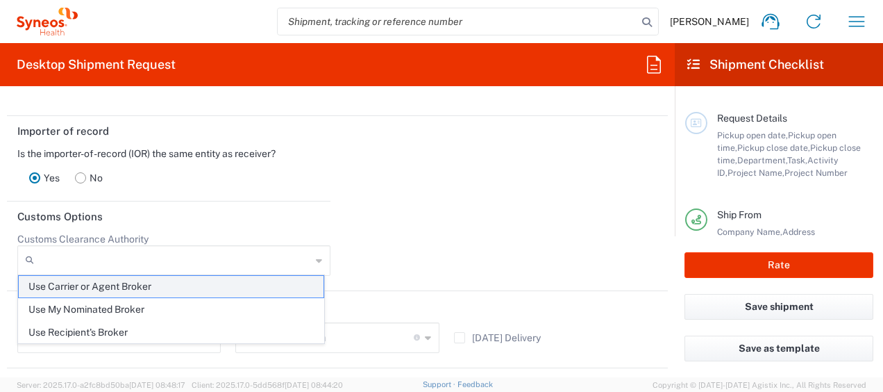
click at [288, 288] on span "Use Carrier or Agent Broker" at bounding box center [171, 287] width 305 height 22
type input "Use Carrier or Agent Broker"
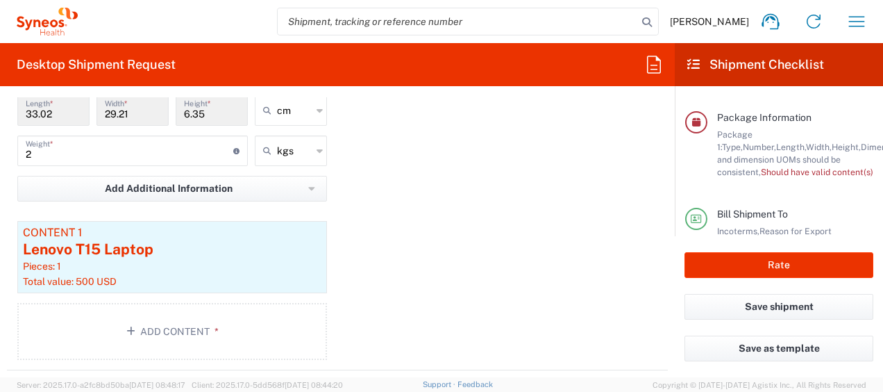
scroll to position [312, 0]
click at [129, 262] on div "Pieces: 1" at bounding box center [172, 266] width 299 height 12
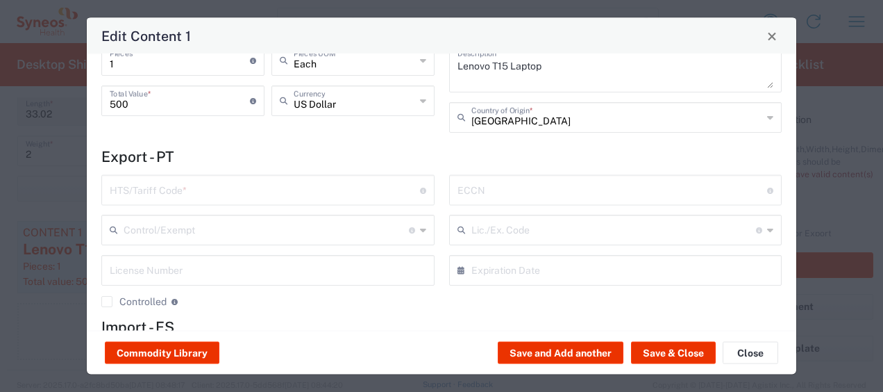
scroll to position [99, 0]
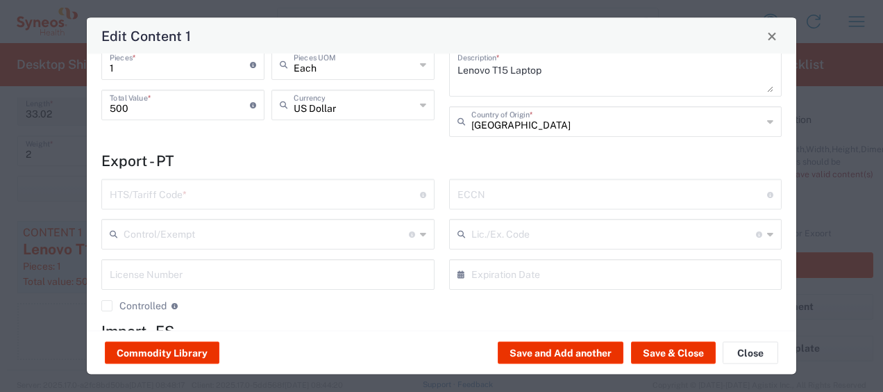
click at [405, 167] on h4 "Export - PT" at bounding box center [441, 160] width 680 height 17
click at [679, 154] on h4 "Export - PT" at bounding box center [441, 160] width 680 height 17
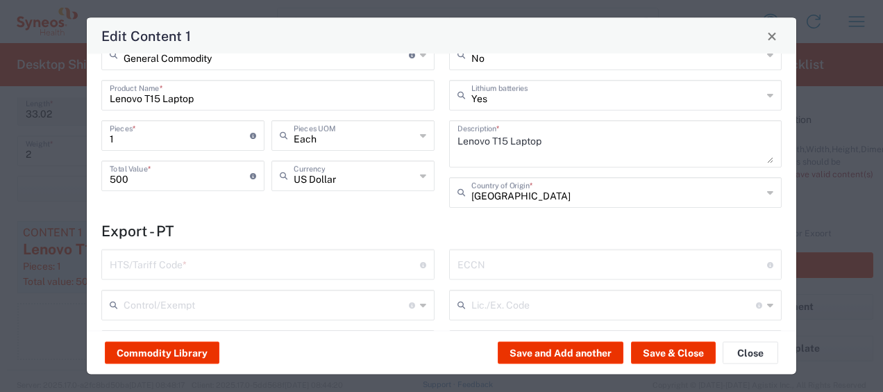
scroll to position [0, 0]
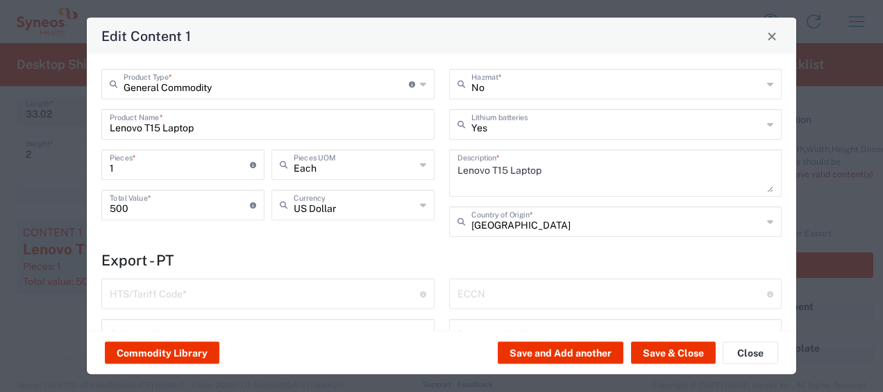
click at [420, 83] on icon at bounding box center [423, 84] width 6 height 22
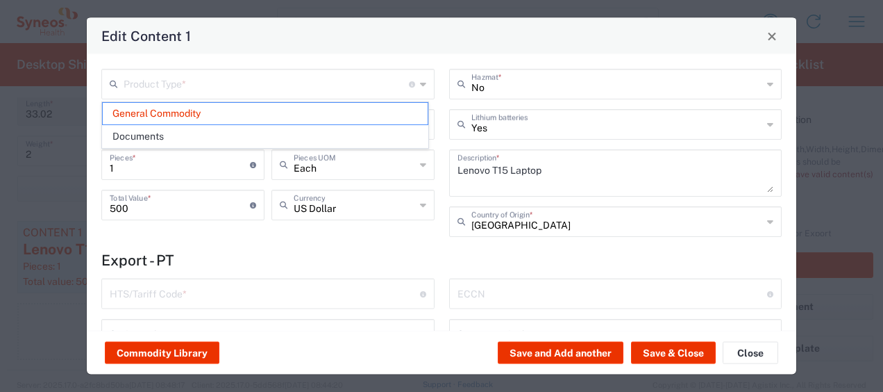
click at [405, 51] on div "Edit Content 1" at bounding box center [442, 36] width 710 height 36
type input "General Commodity"
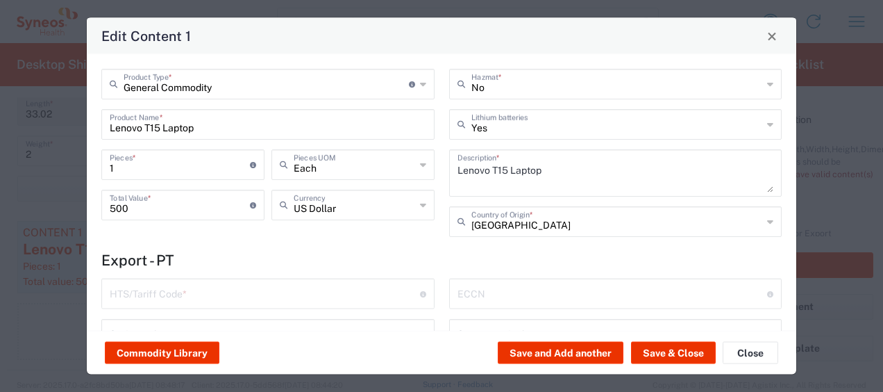
click at [421, 169] on icon at bounding box center [423, 164] width 6 height 22
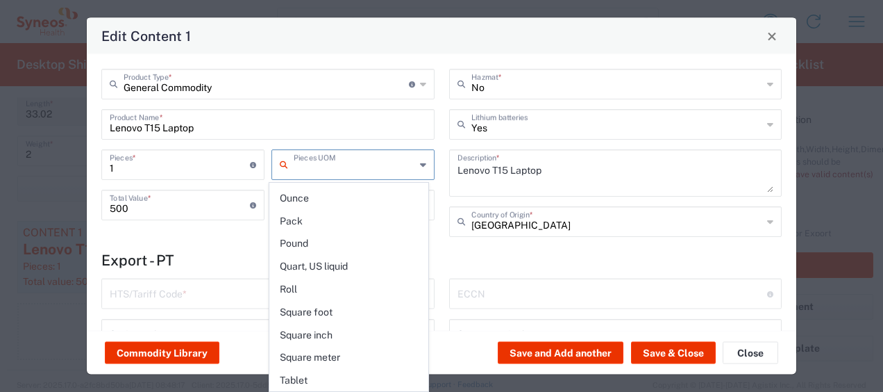
scroll to position [579, 0]
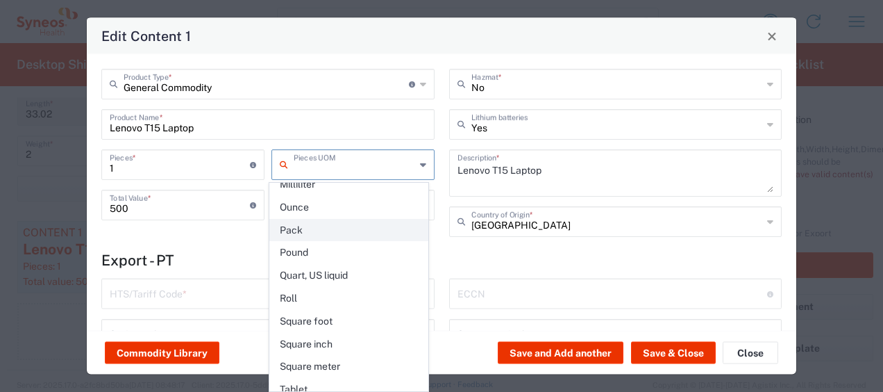
click at [372, 225] on span "Pack" at bounding box center [349, 230] width 158 height 22
type input "Pack"
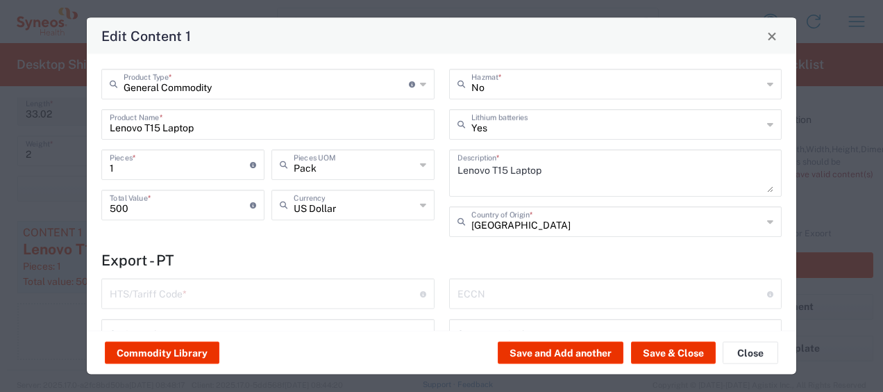
click at [372, 225] on div "US Dollar Currency" at bounding box center [353, 210] width 170 height 40
click at [648, 350] on button "Save & Close" at bounding box center [673, 353] width 85 height 22
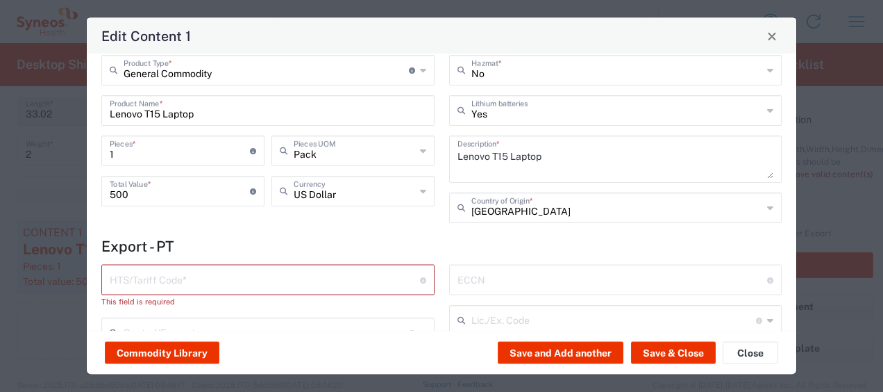
scroll to position [0, 0]
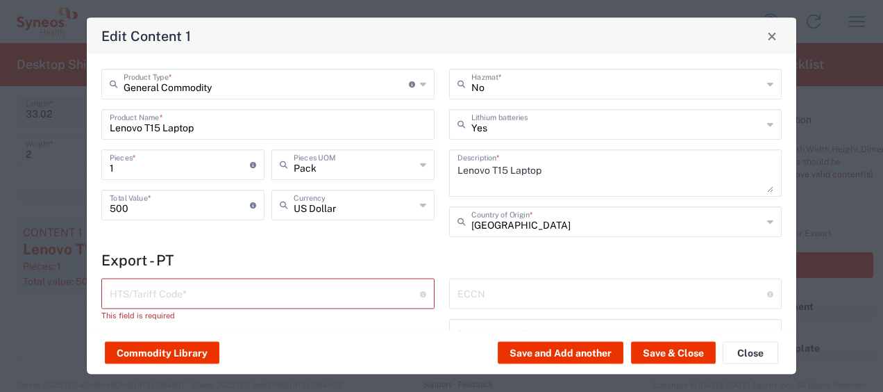
click at [767, 224] on icon at bounding box center [770, 221] width 6 height 22
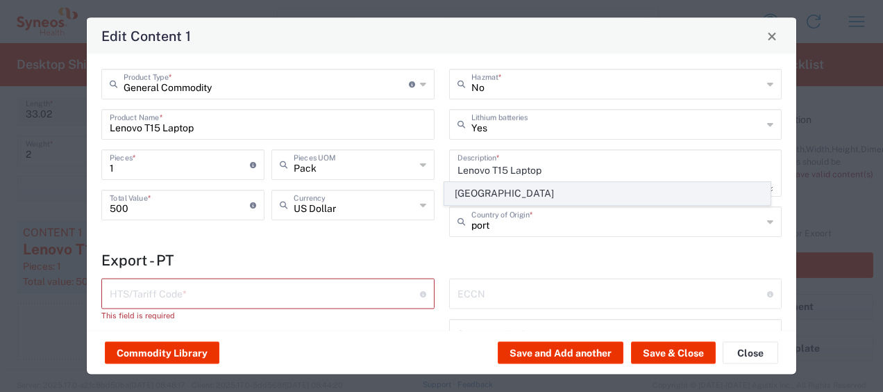
click at [670, 186] on span "Portugal" at bounding box center [607, 194] width 325 height 22
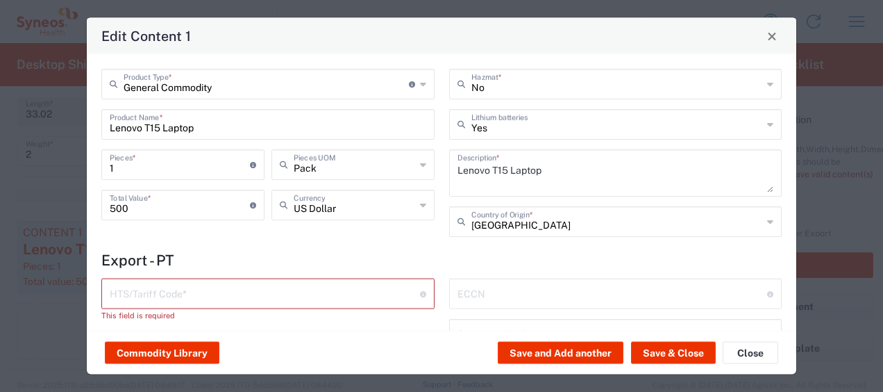
click at [621, 267] on h4 "Export - PT" at bounding box center [441, 259] width 680 height 17
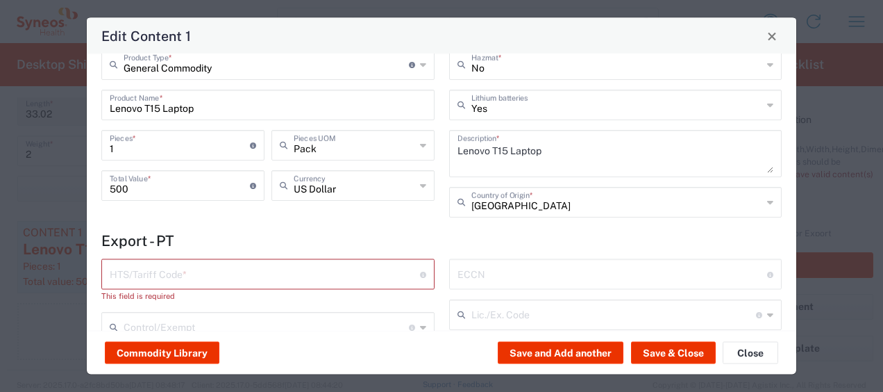
scroll to position [17, 0]
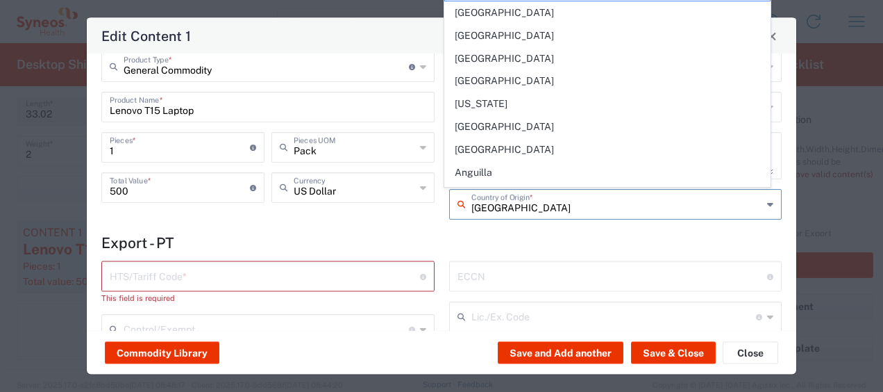
click at [478, 208] on input "Portugal" at bounding box center [617, 203] width 292 height 24
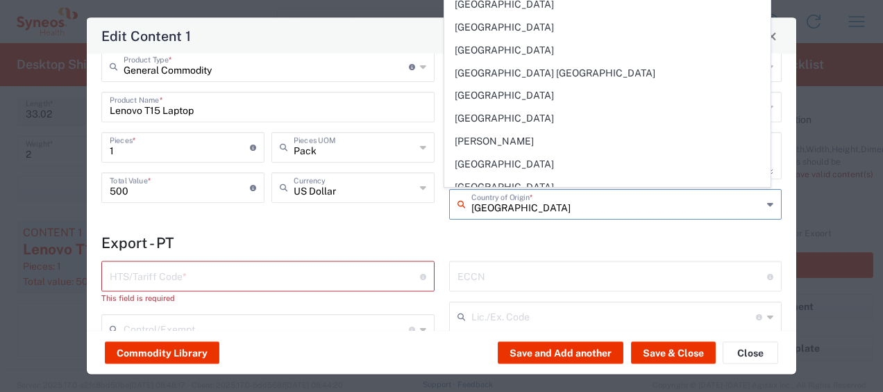
scroll to position [889, 0]
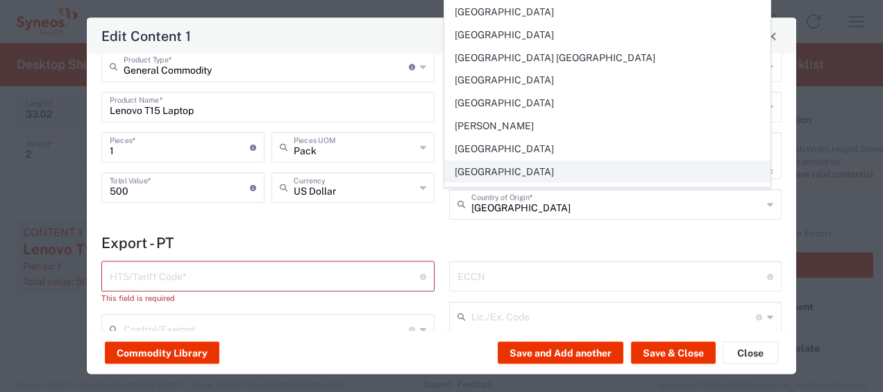
click at [571, 161] on span "China" at bounding box center [607, 172] width 325 height 22
type input "China"
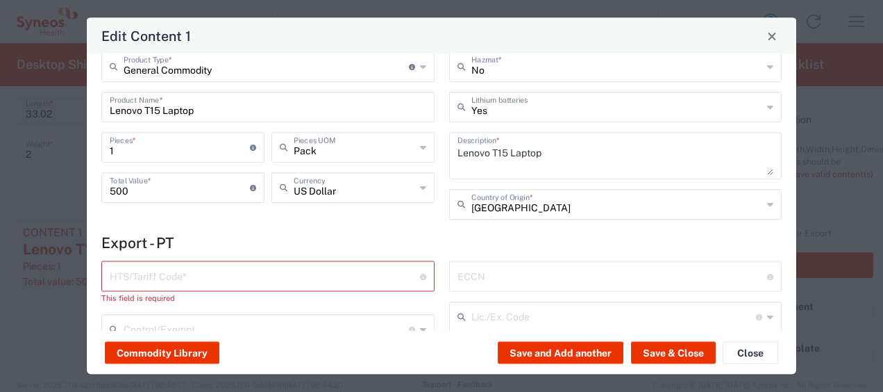
scroll to position [0, 0]
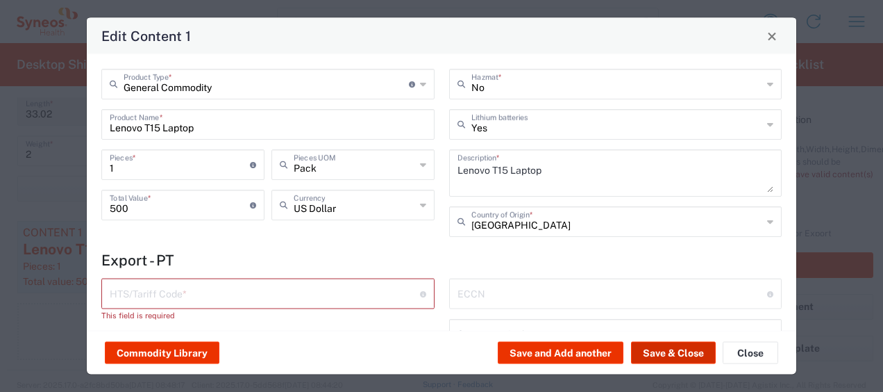
click at [644, 351] on button "Save & Close" at bounding box center [673, 353] width 85 height 22
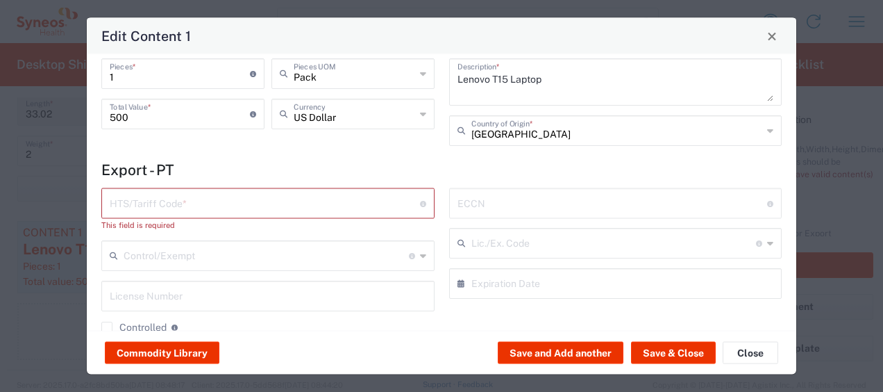
scroll to position [92, 0]
click at [420, 205] on agx-control-info "10-digit U.S. import and export statistical classification systems, the Harmoni…" at bounding box center [423, 202] width 6 height 22
click at [421, 251] on icon at bounding box center [423, 255] width 6 height 22
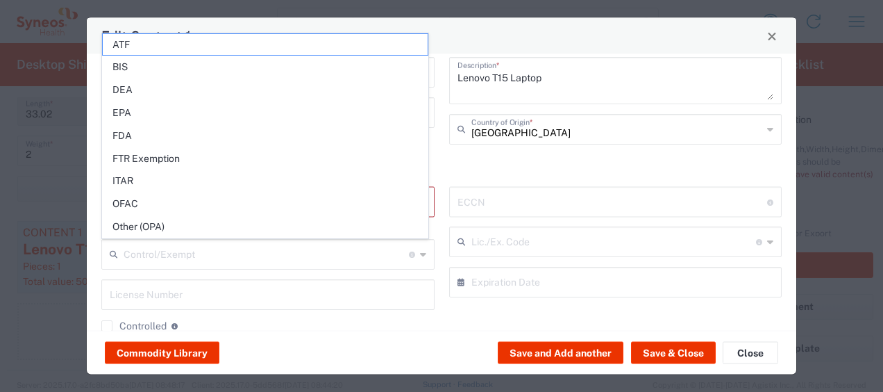
click at [478, 321] on div "ECCN Export Control Classification Number which consists of a set of digits and…" at bounding box center [616, 265] width 348 height 156
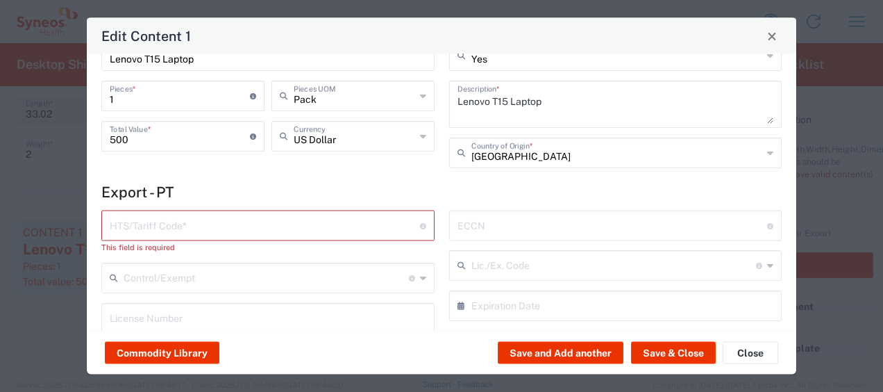
scroll to position [67, 0]
click at [665, 358] on button "Save & Close" at bounding box center [673, 353] width 85 height 22
click at [190, 346] on button "Commodity Library" at bounding box center [162, 353] width 115 height 22
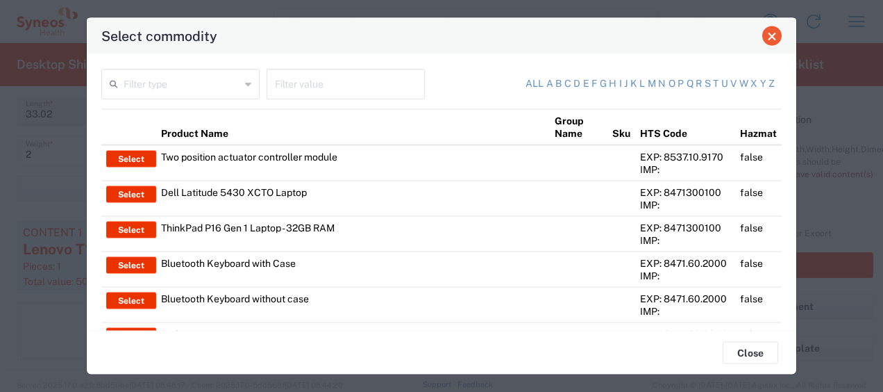
click at [767, 33] on button "Close" at bounding box center [771, 35] width 19 height 19
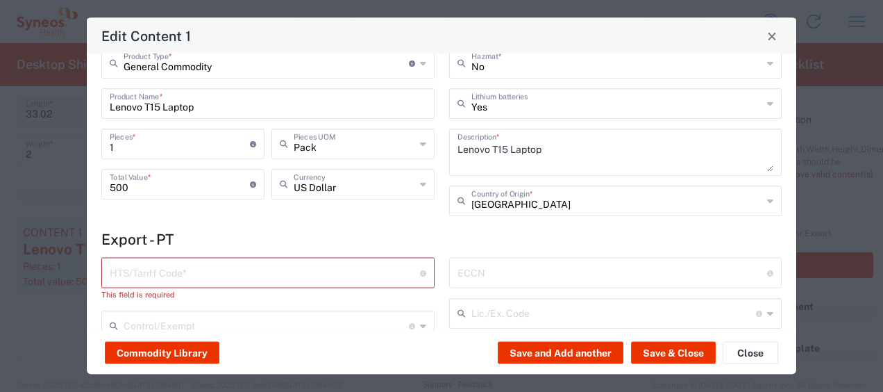
scroll to position [0, 0]
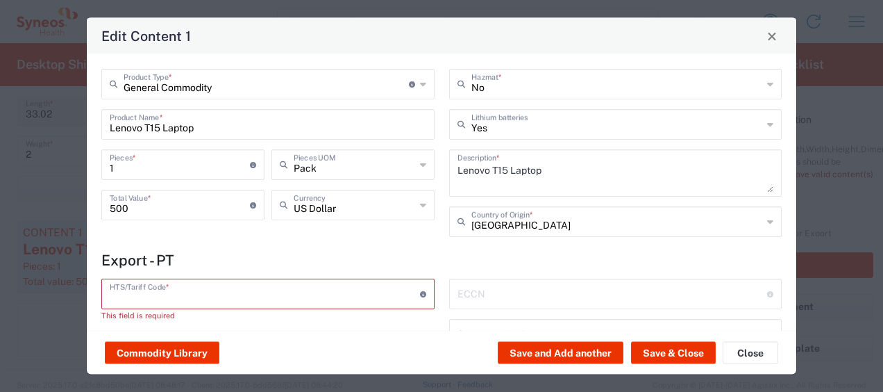
click at [221, 285] on input "text" at bounding box center [265, 292] width 310 height 24
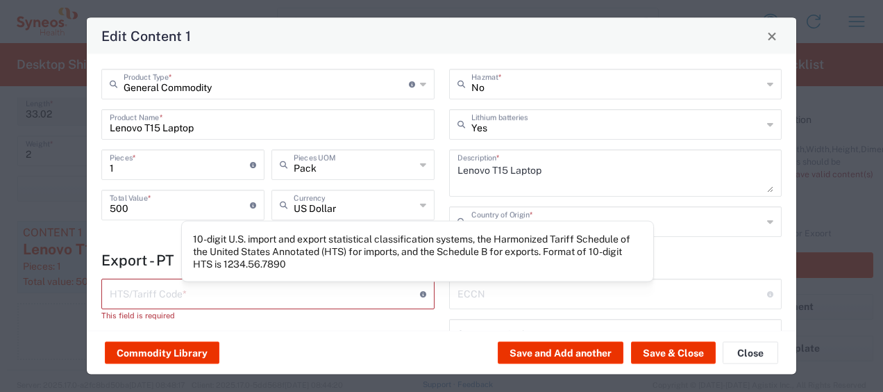
click at [420, 294] on icon at bounding box center [423, 293] width 6 height 6
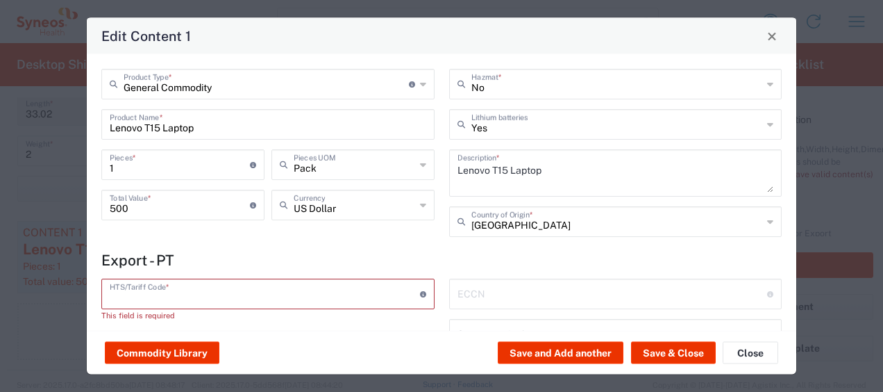
paste input "8471.30.00.00"
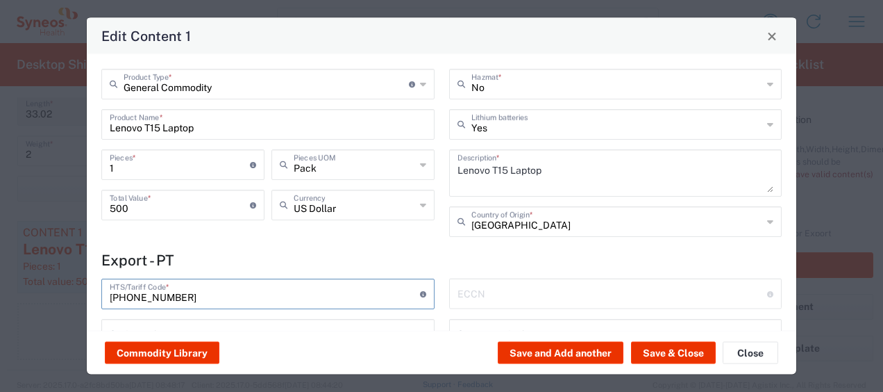
type input "8471.30.00.00"
click at [553, 243] on div "No Hazmat * Yes Lithium batteries Lenovo T15 Laptop Description * China Country…" at bounding box center [616, 158] width 348 height 178
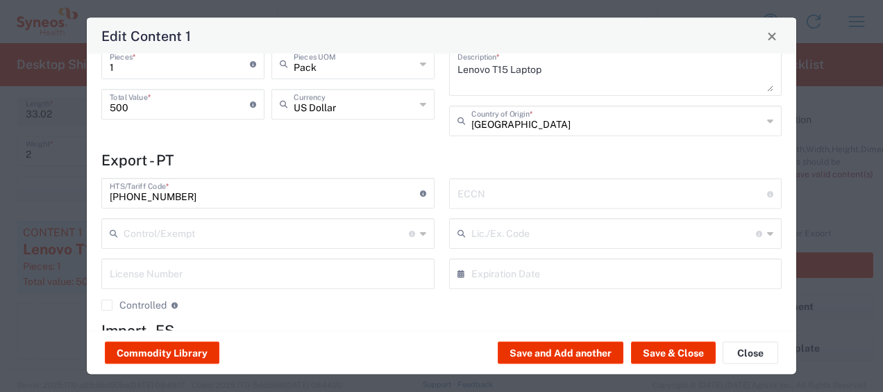
scroll to position [178, 0]
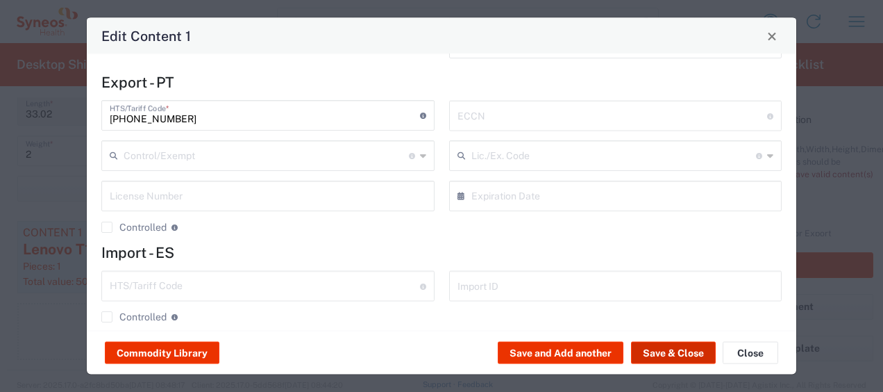
click at [649, 355] on button "Save & Close" at bounding box center [673, 353] width 85 height 22
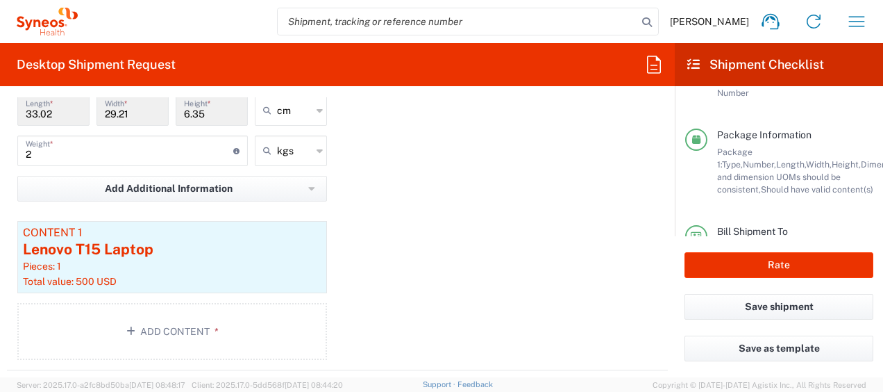
scroll to position [356, 0]
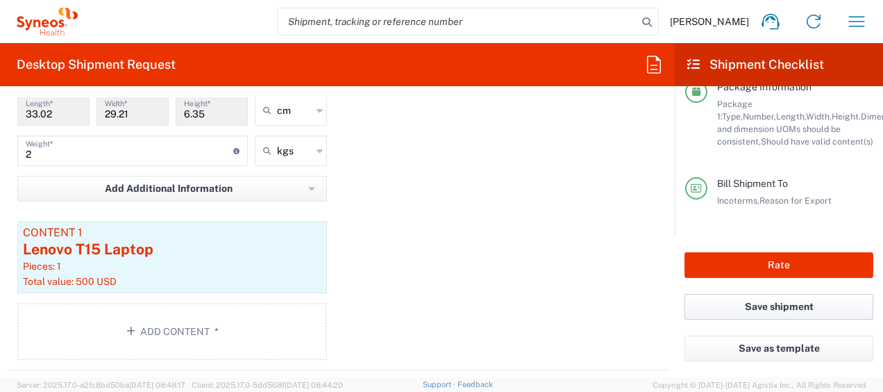
click at [769, 311] on button "Save shipment" at bounding box center [779, 307] width 189 height 26
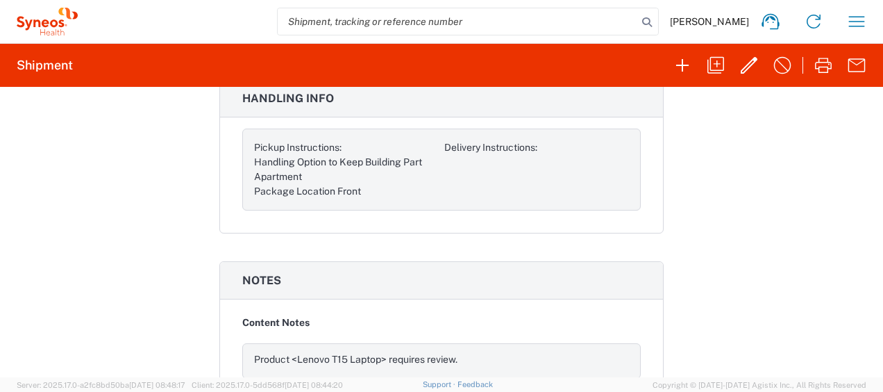
scroll to position [1293, 0]
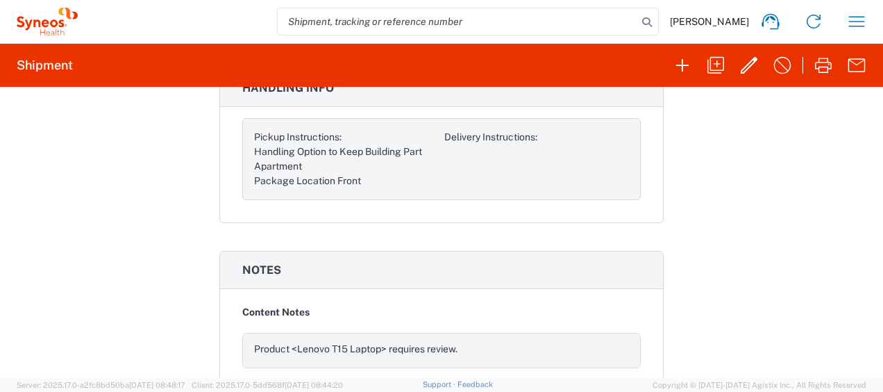
click at [391, 339] on div "Product <Lenovo T15 Laptop> requires review." at bounding box center [441, 350] width 399 height 35
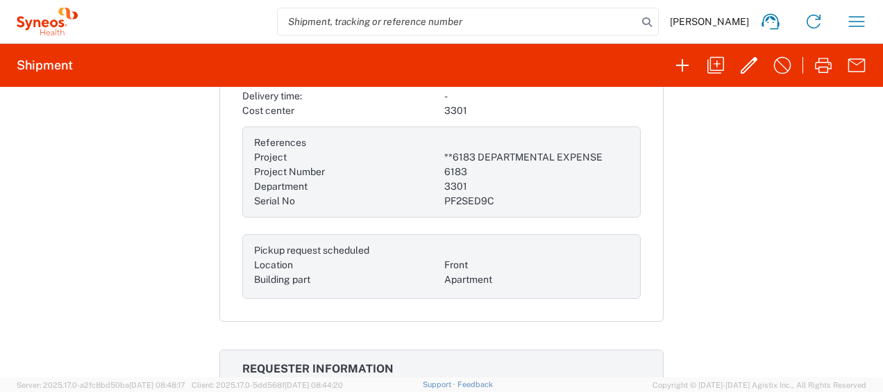
scroll to position [0, 0]
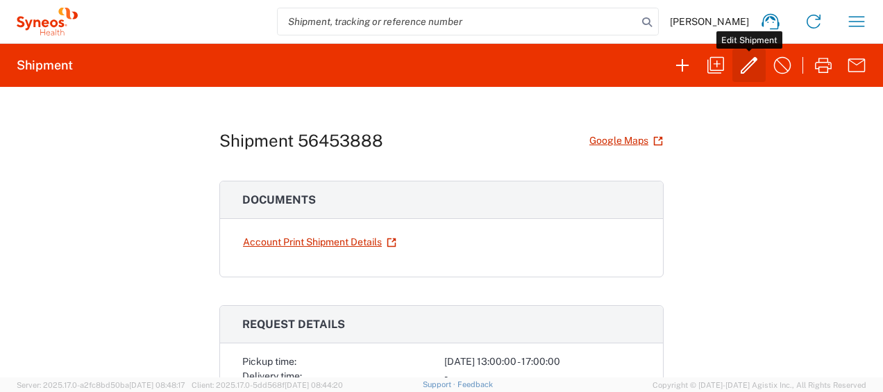
click at [750, 73] on icon "button" at bounding box center [749, 65] width 22 height 22
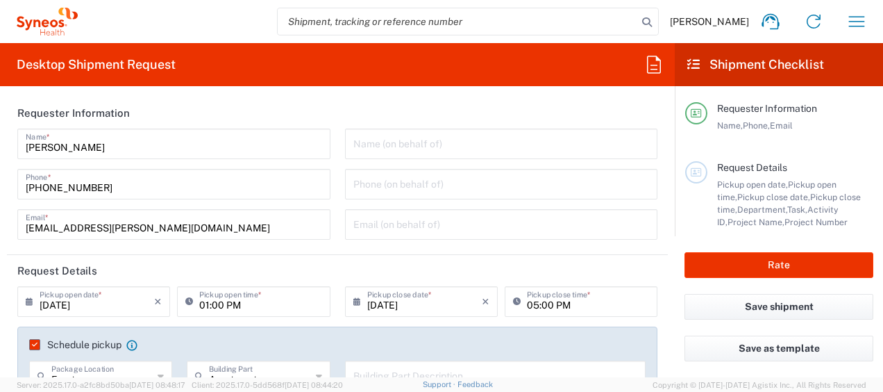
type input "**6183 DEPARTMENTAL EXPENSE"
type input "Distrito de Lisboa"
type input "Comunidad de Madrid"
type input "Medium Box"
type input "3301"
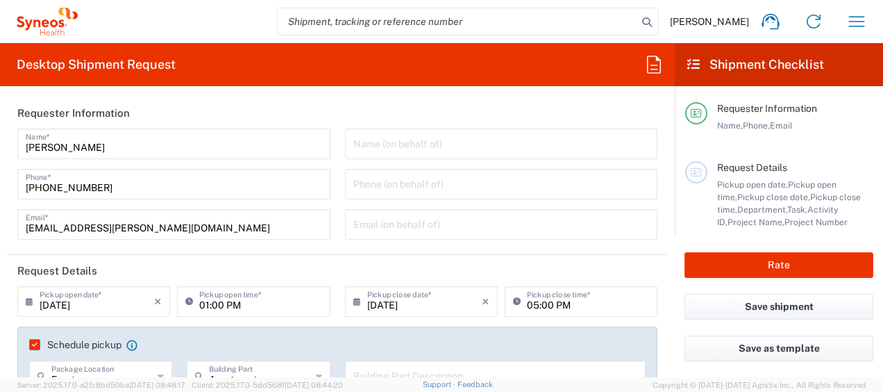
type input "6183"
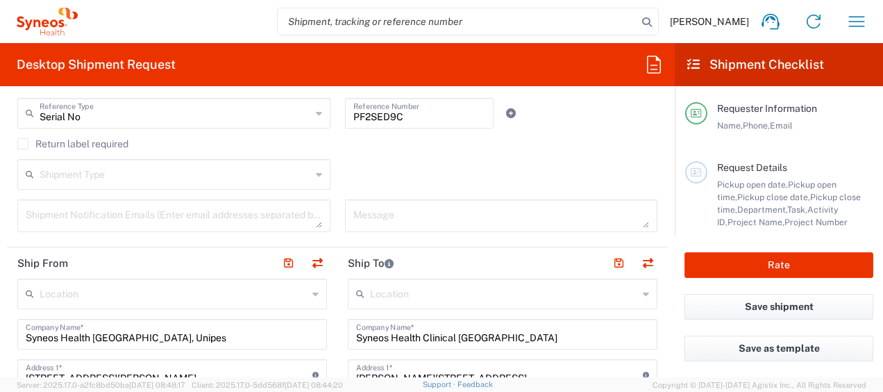
scroll to position [443, 0]
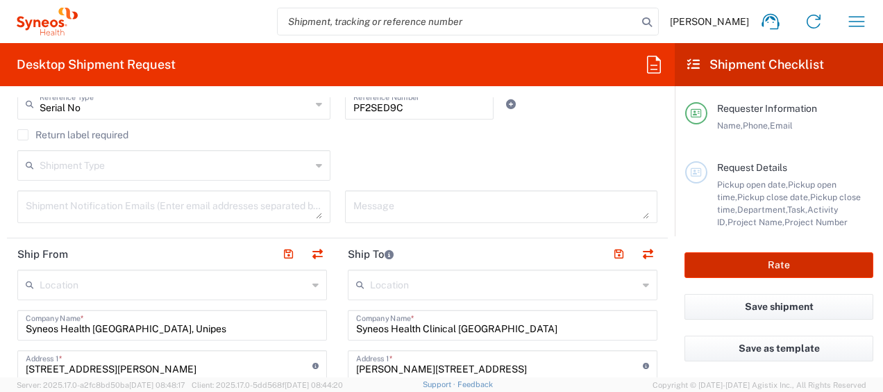
click at [705, 267] on button "Rate" at bounding box center [779, 265] width 189 height 26
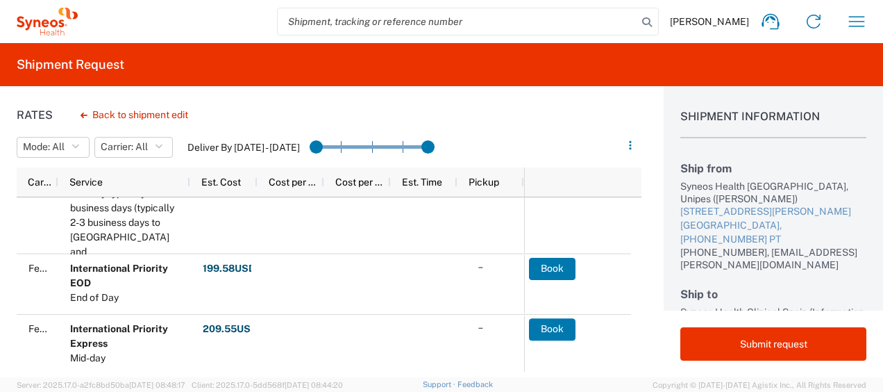
scroll to position [106, 0]
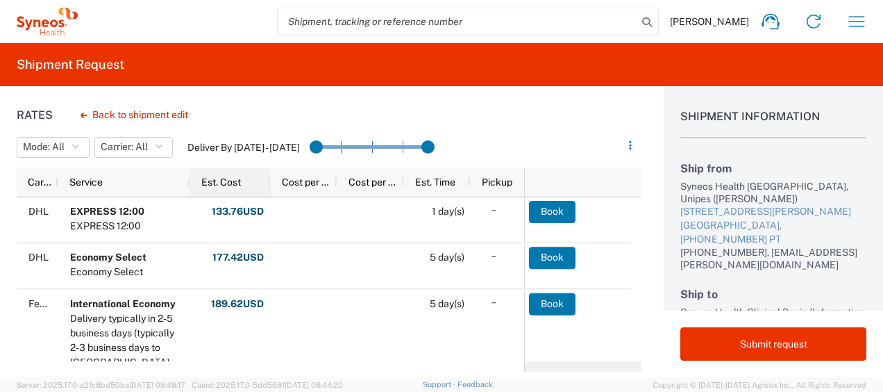
drag, startPoint x: 255, startPoint y: 177, endPoint x: 268, endPoint y: 178, distance: 13.2
click at [268, 178] on div at bounding box center [270, 181] width 6 height 29
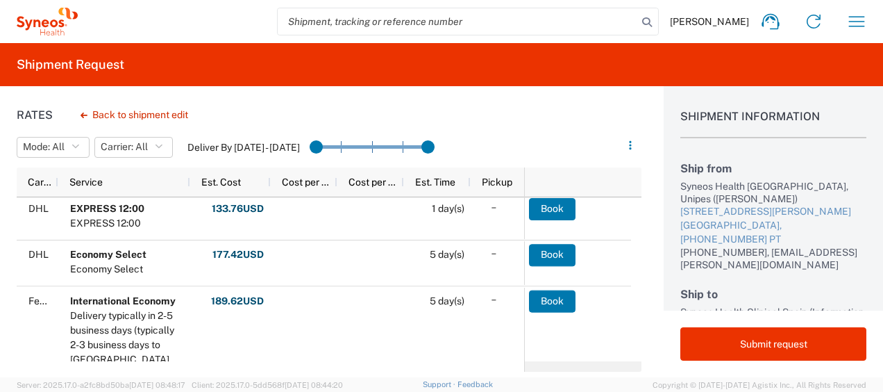
scroll to position [4, 0]
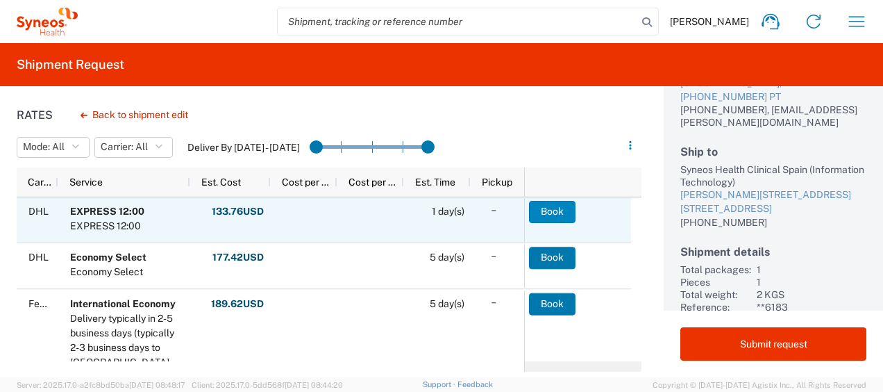
click at [551, 212] on button "Book" at bounding box center [552, 212] width 47 height 22
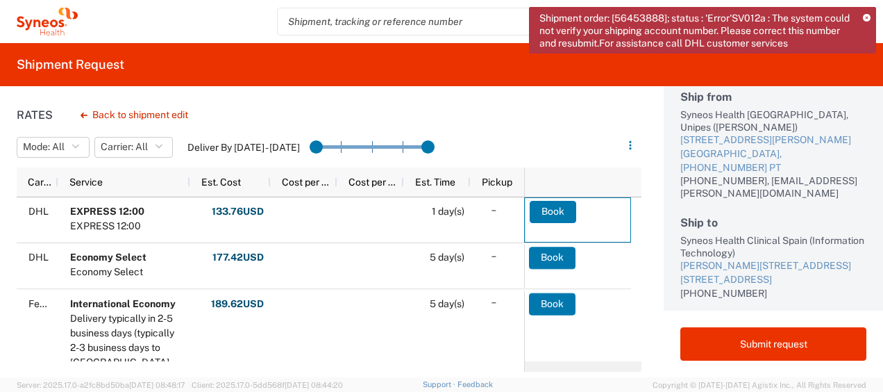
scroll to position [0, 0]
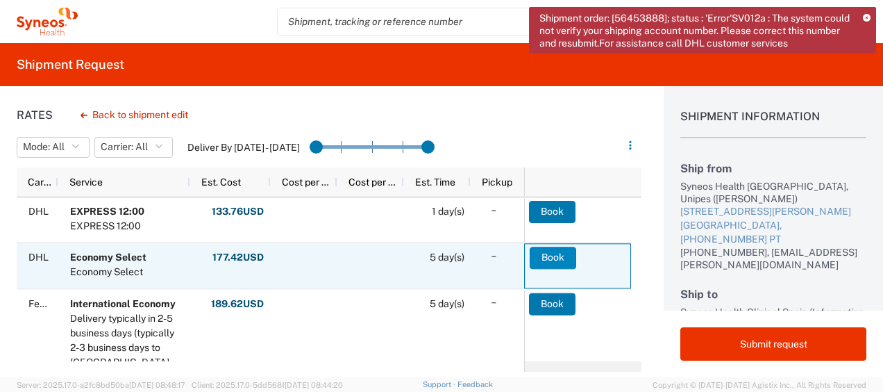
click at [548, 258] on button "Book" at bounding box center [553, 257] width 47 height 22
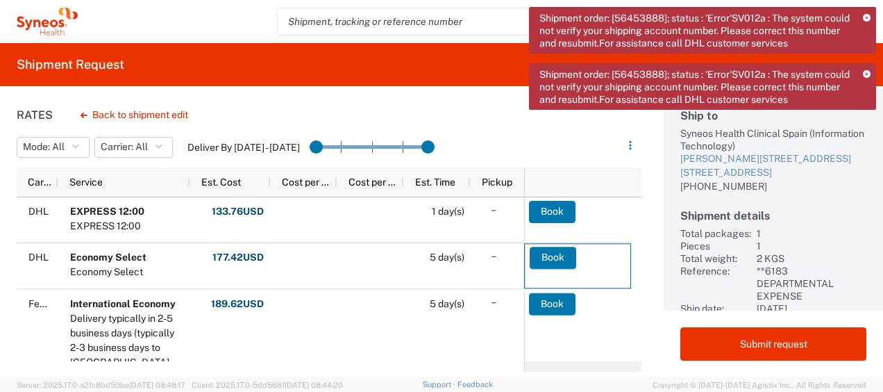
scroll to position [194, 0]
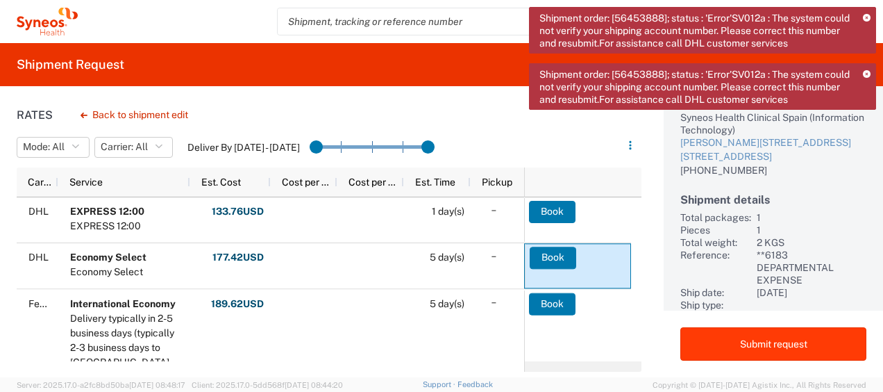
click at [768, 349] on button "Submit request" at bounding box center [773, 343] width 186 height 33
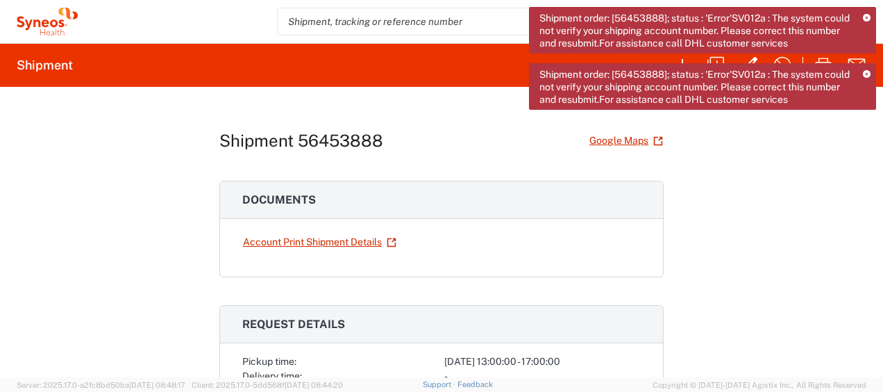
click at [865, 15] on icon at bounding box center [867, 19] width 8 height 8
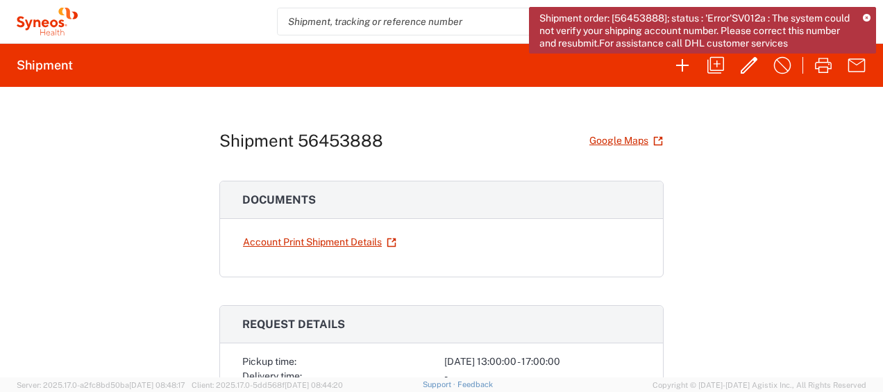
click at [868, 19] on icon at bounding box center [867, 19] width 8 height 8
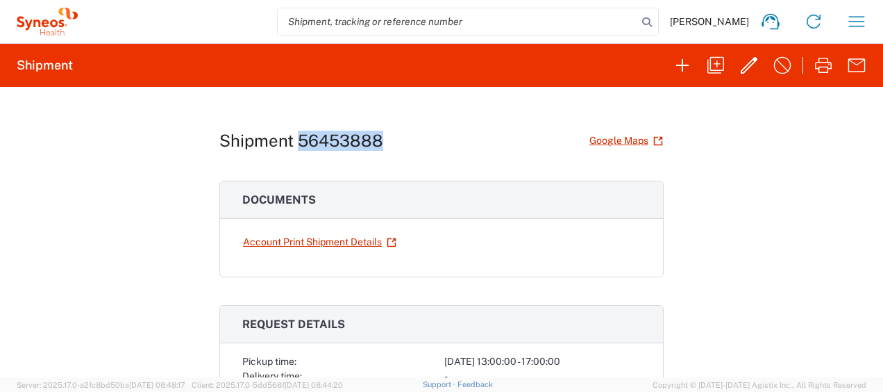
drag, startPoint x: 382, startPoint y: 136, endPoint x: 296, endPoint y: 135, distance: 86.1
click at [296, 135] on div "Shipment 56453888 Google Maps" at bounding box center [441, 140] width 444 height 24
copy h1 "56453888"
click at [376, 239] on link "Account Print Shipment Details" at bounding box center [319, 242] width 155 height 24
